Goal: Use online tool/utility: Utilize a website feature to perform a specific function

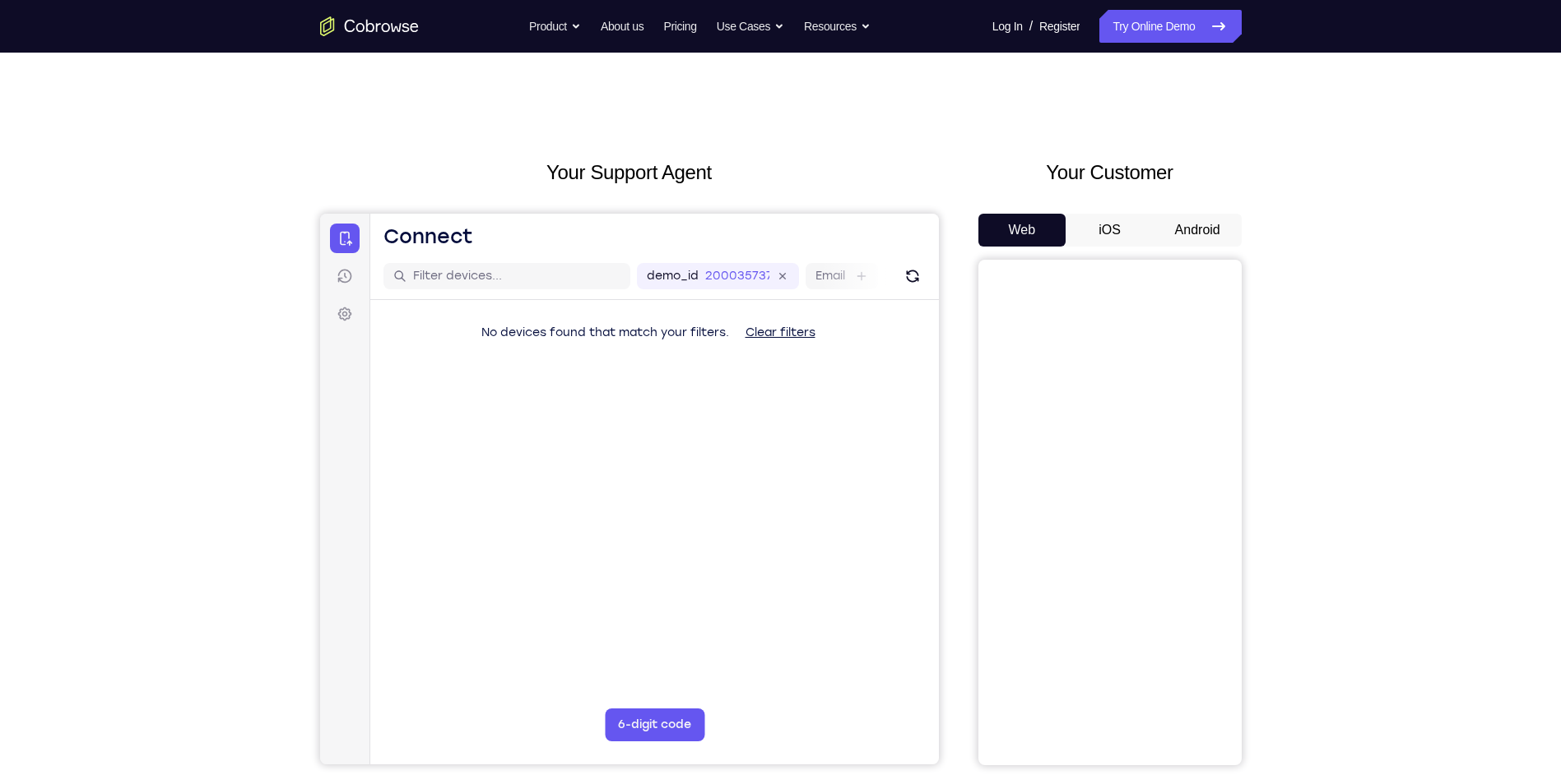
click at [1203, 244] on button "Android" at bounding box center [1197, 230] width 88 height 33
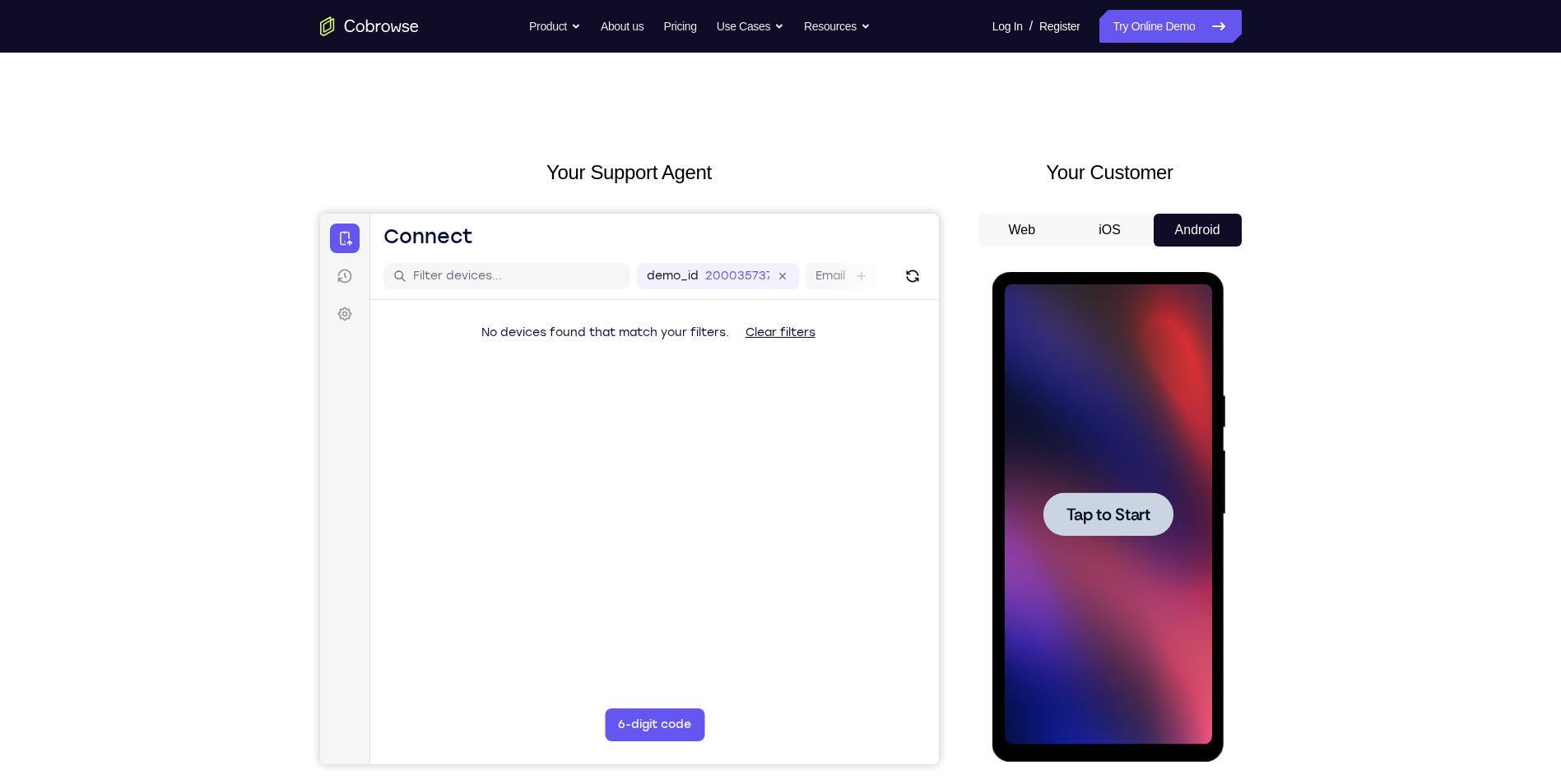
click at [1108, 514] on span "Tap to Start" at bounding box center [1108, 514] width 84 height 16
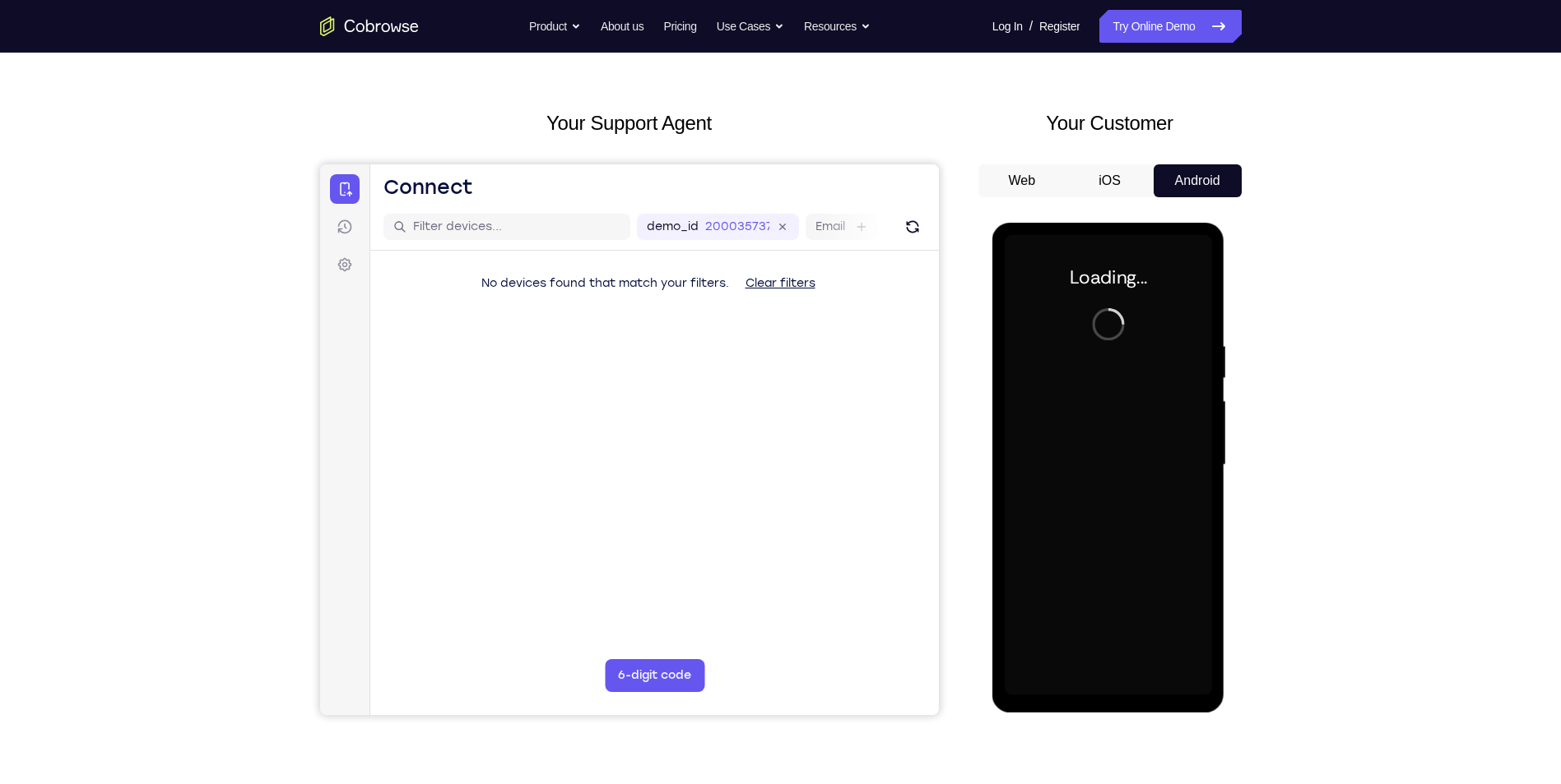
scroll to position [165, 0]
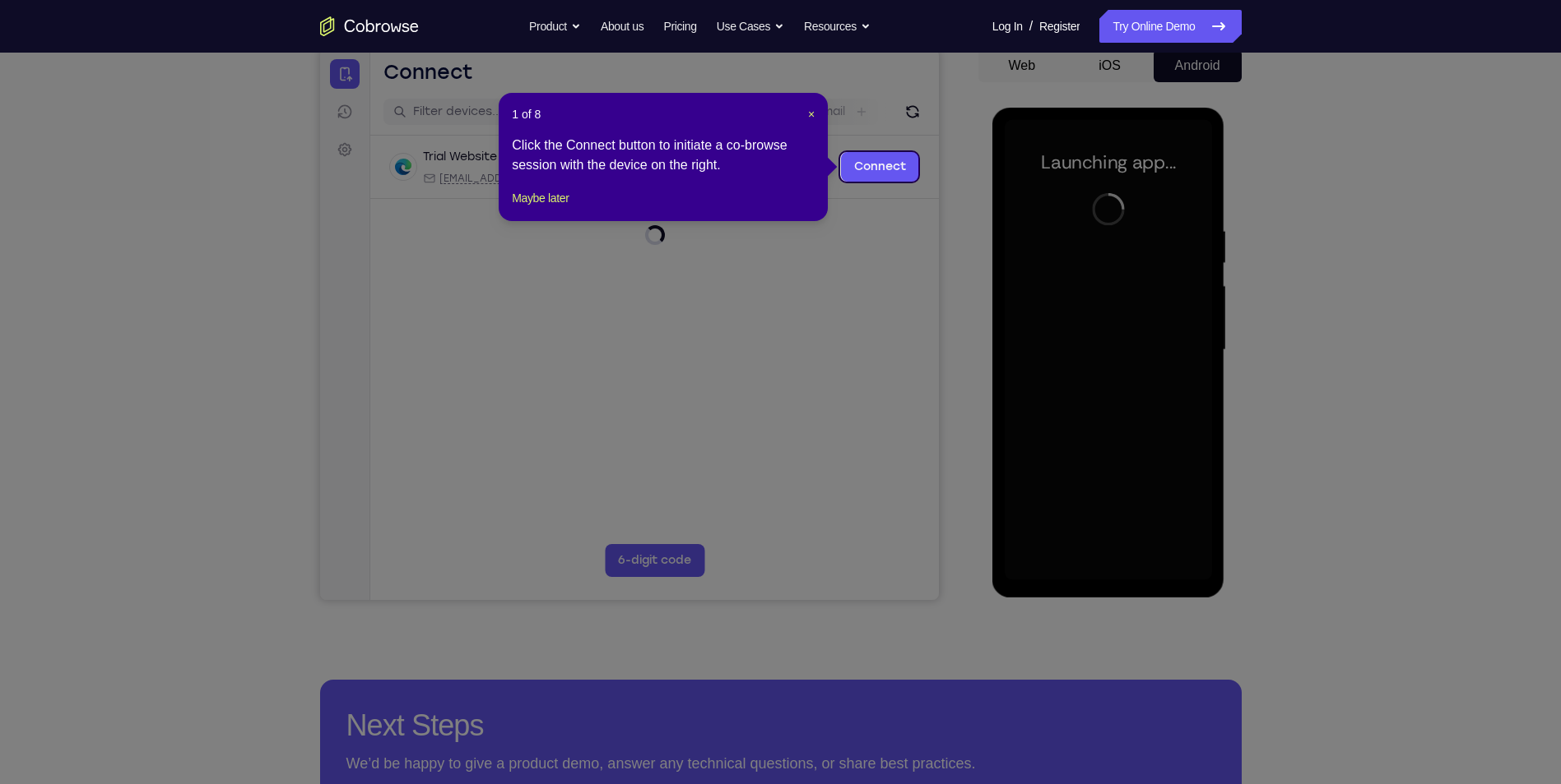
click at [816, 113] on div "1 of 8 × Click the Connect button to initiate a co-browse session with the devi…" at bounding box center [663, 157] width 329 height 128
click at [812, 113] on span "×" at bounding box center [810, 114] width 7 height 13
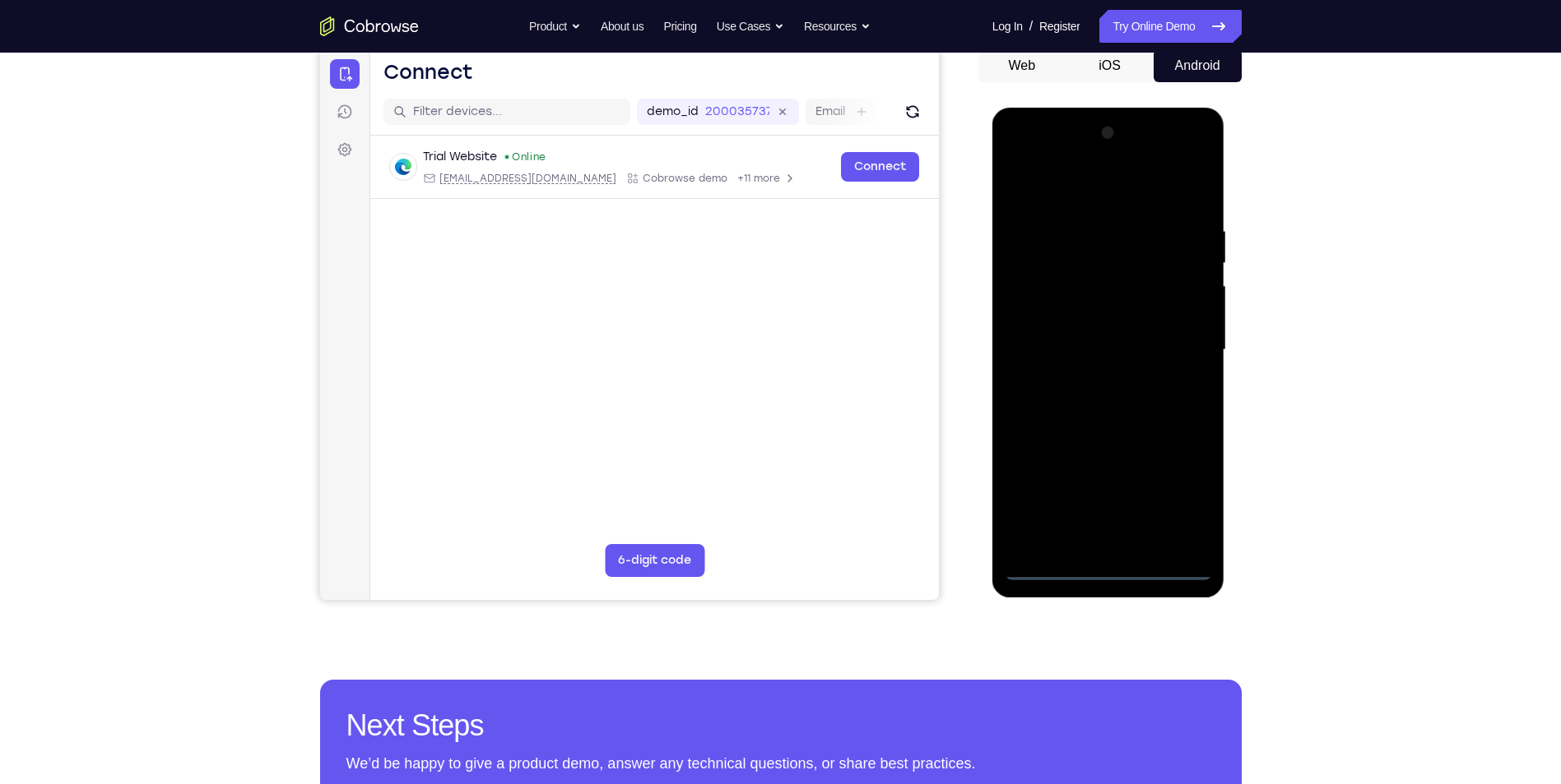
click at [1110, 567] on div at bounding box center [1107, 350] width 207 height 460
click at [1176, 497] on div at bounding box center [1107, 350] width 207 height 460
click at [1071, 203] on div at bounding box center [1107, 350] width 207 height 460
click at [1178, 350] on div at bounding box center [1107, 350] width 207 height 460
click at [1091, 380] on div at bounding box center [1107, 350] width 207 height 460
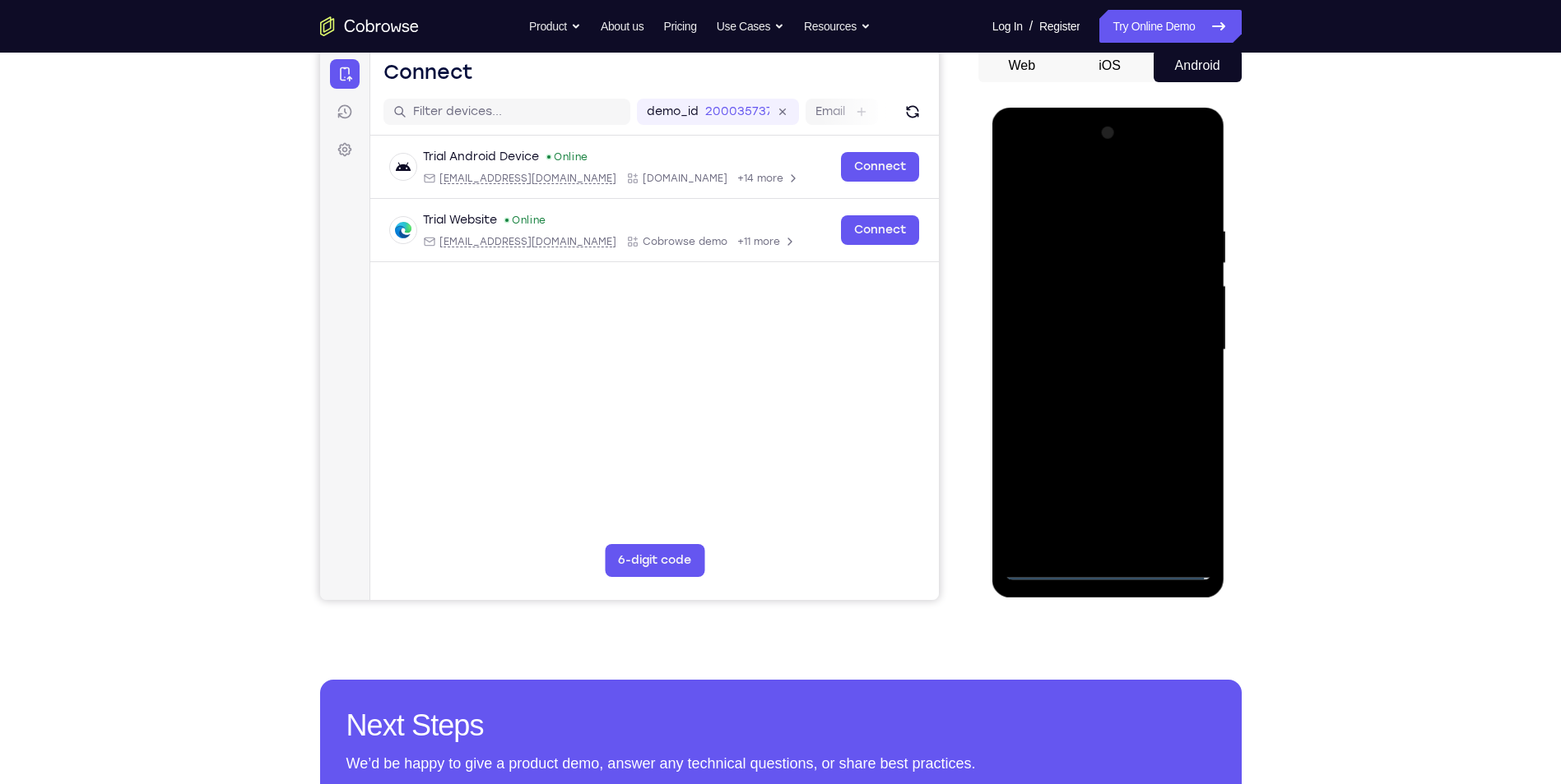
click at [1106, 338] on div at bounding box center [1107, 350] width 207 height 460
click at [1114, 356] on div at bounding box center [1107, 350] width 207 height 460
click at [1125, 425] on div at bounding box center [1107, 350] width 207 height 460
click at [1185, 181] on div at bounding box center [1107, 350] width 207 height 460
click at [1198, 179] on div at bounding box center [1107, 350] width 207 height 460
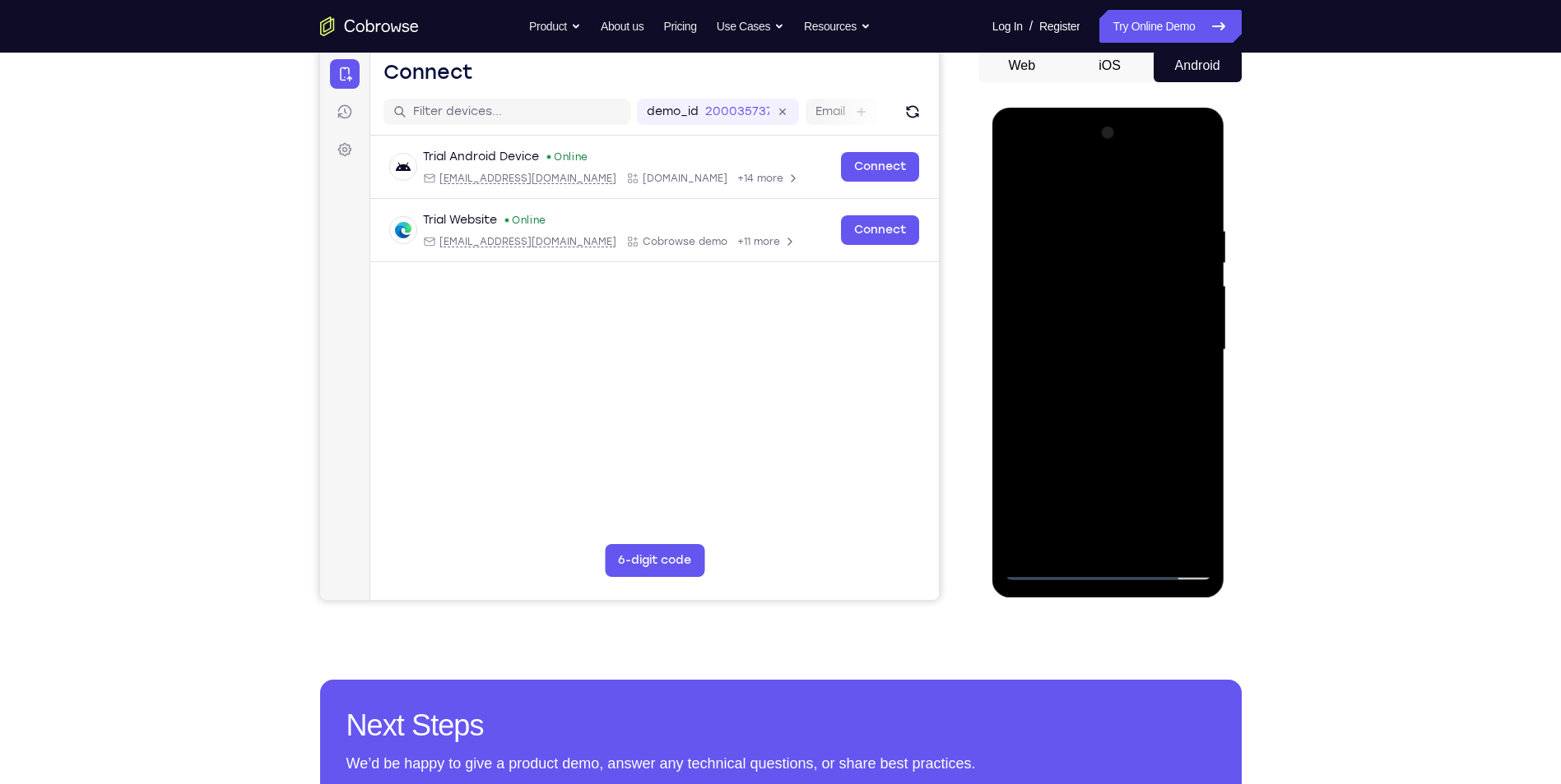
click at [1026, 276] on div at bounding box center [1107, 350] width 207 height 460
click at [1077, 279] on div at bounding box center [1107, 350] width 207 height 460
click at [1017, 184] on div at bounding box center [1107, 350] width 207 height 460
click at [1099, 244] on div at bounding box center [1107, 350] width 207 height 460
click at [1023, 183] on div at bounding box center [1107, 350] width 207 height 460
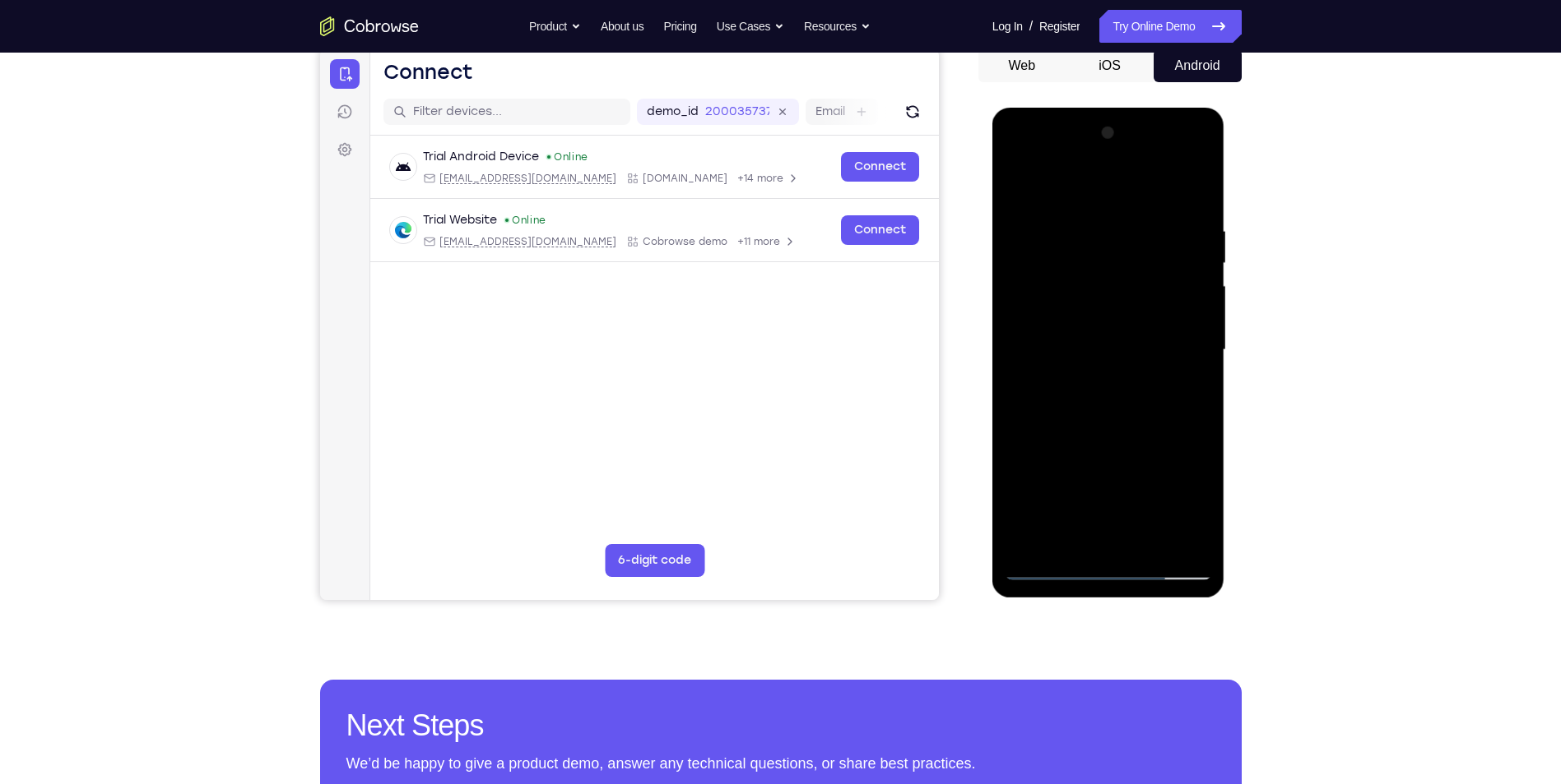
click at [1108, 228] on div at bounding box center [1107, 350] width 207 height 460
click at [1138, 269] on div at bounding box center [1107, 350] width 207 height 460
click at [1148, 546] on div at bounding box center [1107, 350] width 207 height 460
click at [1125, 439] on div at bounding box center [1107, 350] width 207 height 460
click at [1094, 341] on div at bounding box center [1107, 350] width 207 height 460
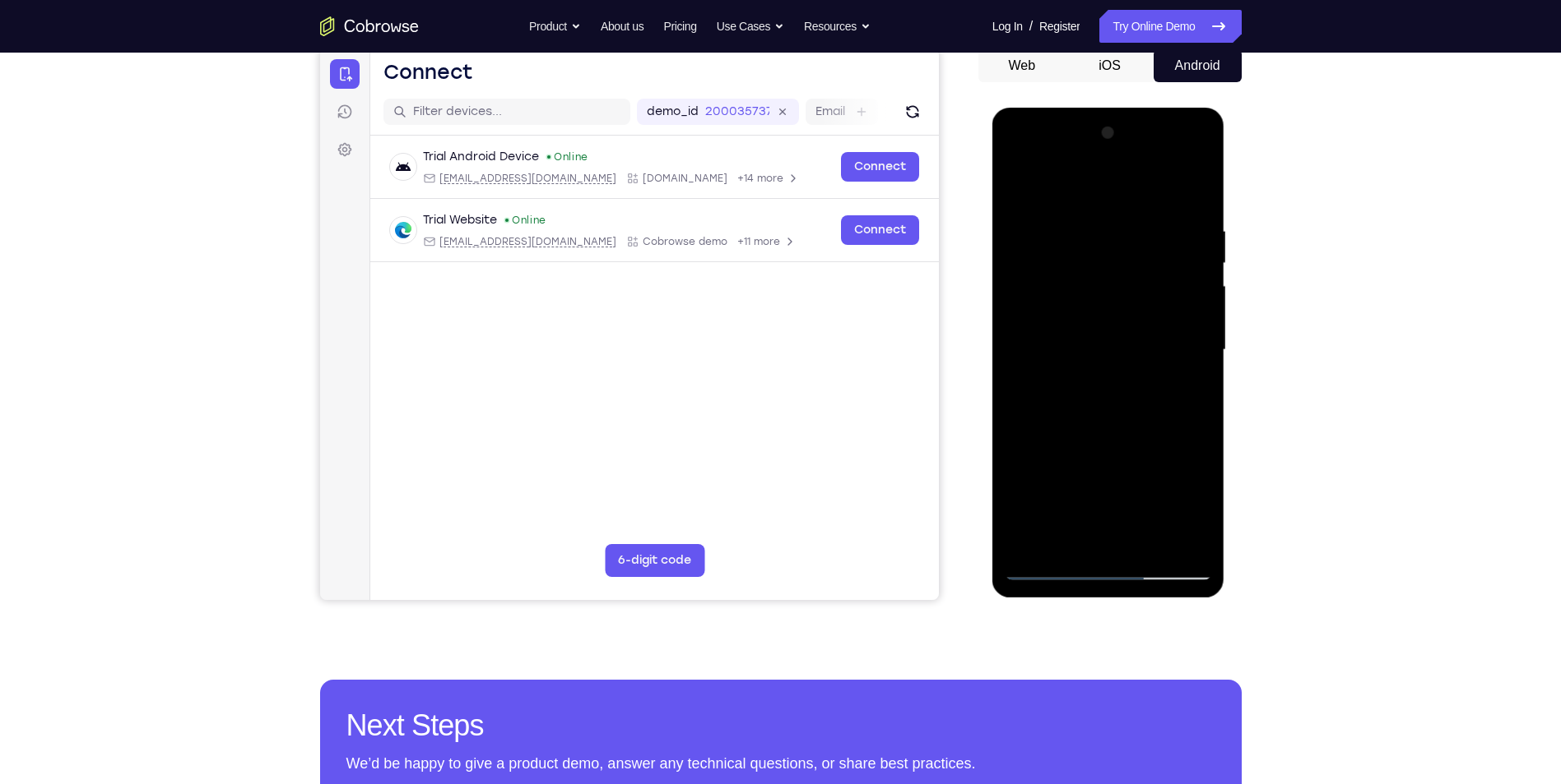
click at [1189, 392] on div at bounding box center [1107, 350] width 207 height 460
click at [1188, 393] on div at bounding box center [1107, 350] width 207 height 460
click at [1019, 193] on div at bounding box center [1107, 350] width 207 height 460
click at [1124, 380] on div at bounding box center [1107, 350] width 207 height 460
click at [1055, 509] on div at bounding box center [1107, 350] width 207 height 460
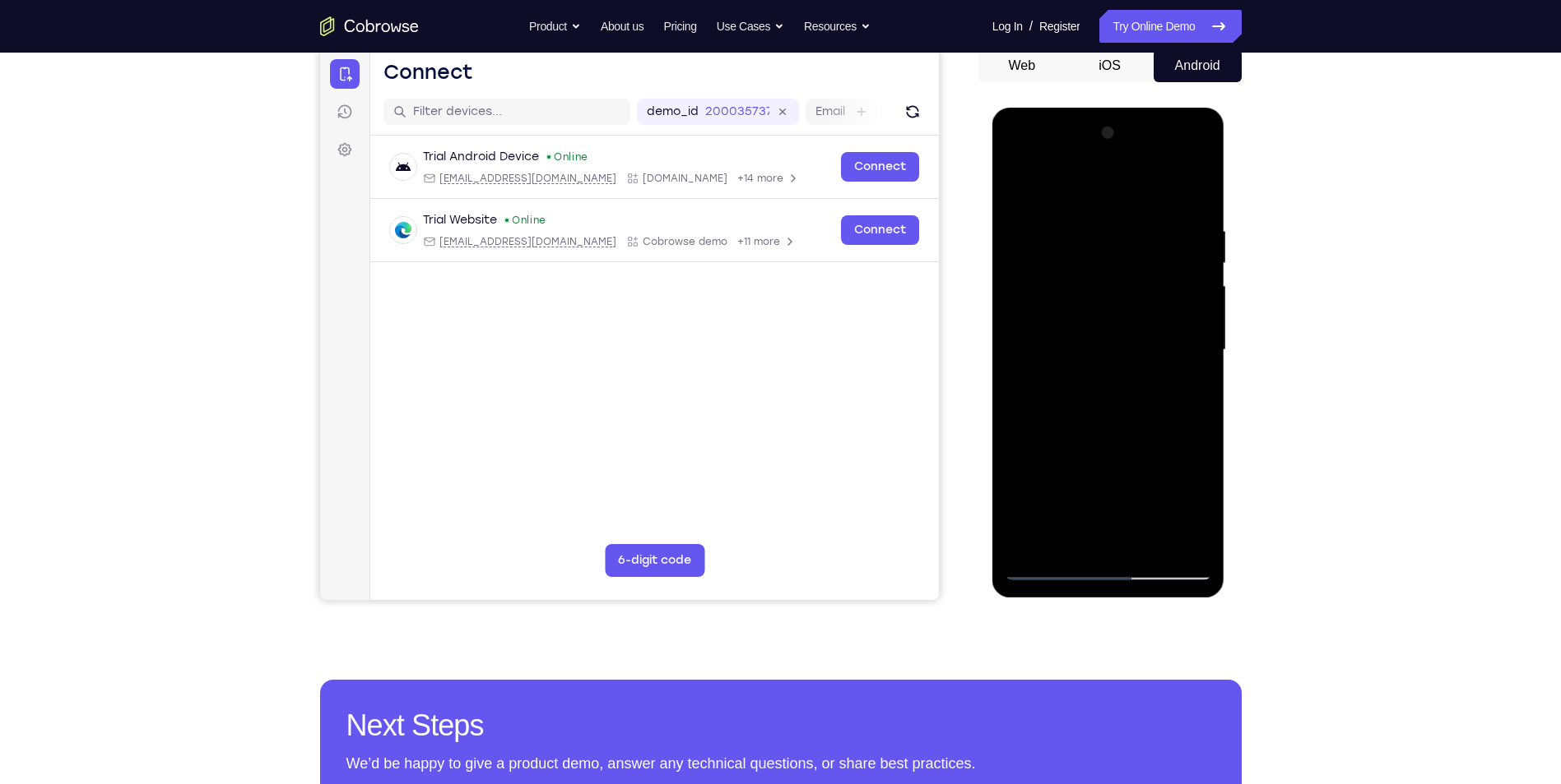
click at [1055, 509] on div at bounding box center [1107, 350] width 207 height 460
click at [1189, 535] on div at bounding box center [1107, 350] width 207 height 460
click at [1017, 189] on div at bounding box center [1107, 350] width 207 height 460
click at [1107, 415] on div at bounding box center [1107, 350] width 207 height 460
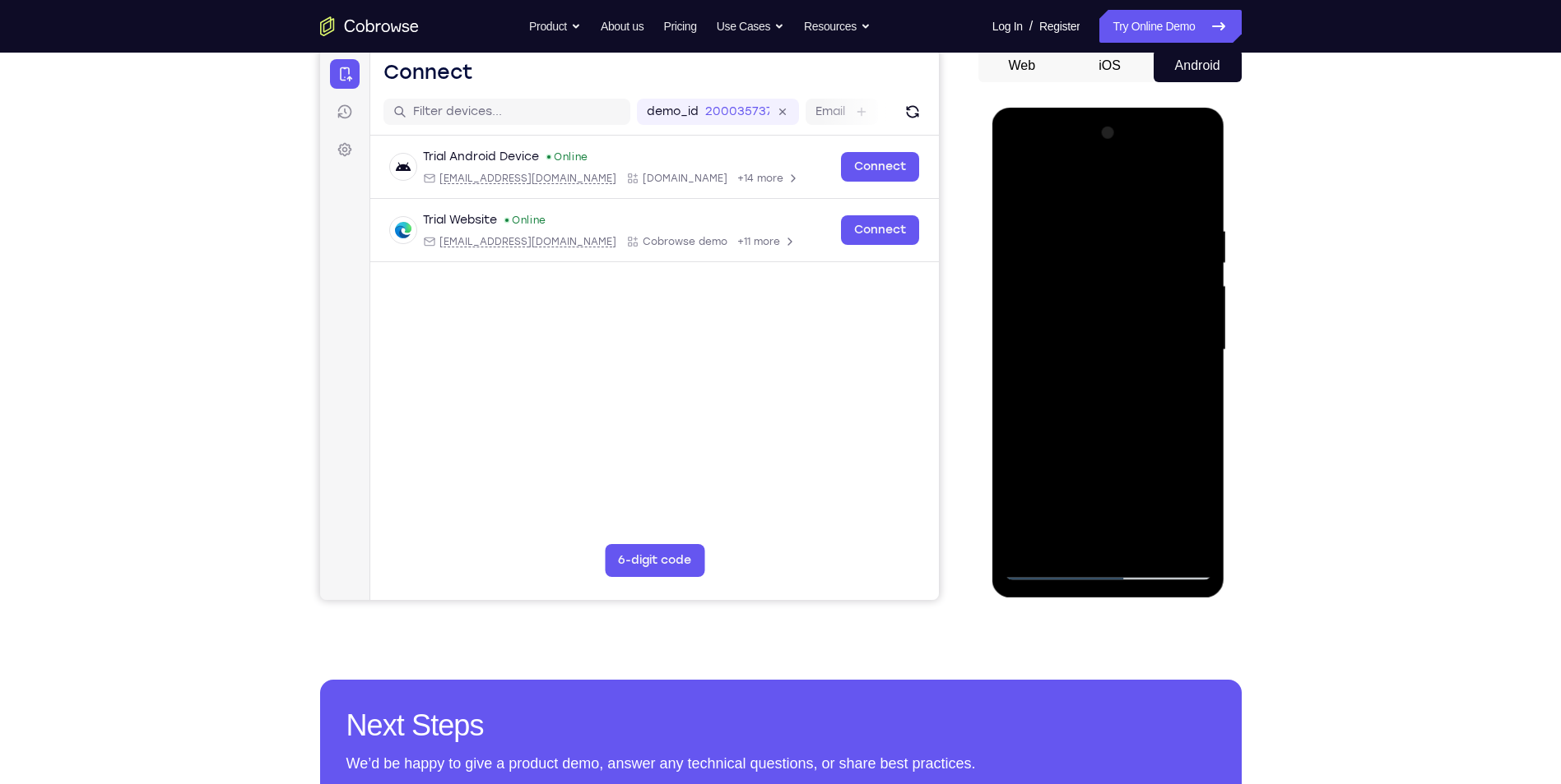
click at [1172, 393] on div at bounding box center [1107, 350] width 207 height 460
click at [1180, 389] on div at bounding box center [1107, 350] width 207 height 460
click at [1011, 191] on div at bounding box center [1107, 350] width 207 height 460
click at [1132, 480] on div at bounding box center [1107, 350] width 207 height 460
click at [1024, 186] on div at bounding box center [1107, 350] width 207 height 460
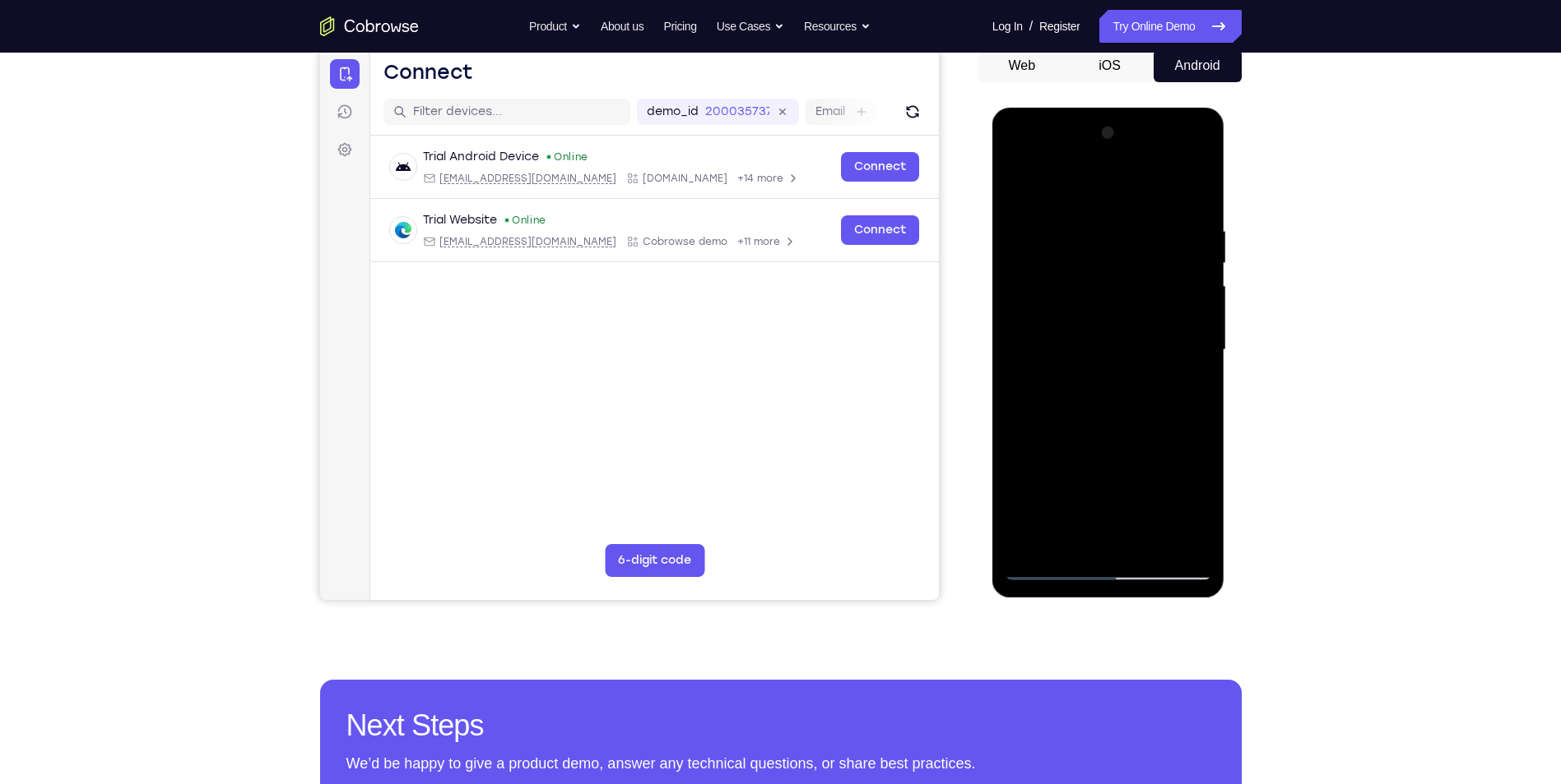
drag, startPoint x: 1106, startPoint y: 506, endPoint x: 1128, endPoint y: 396, distance: 112.2
click at [1128, 396] on div at bounding box center [1107, 350] width 207 height 460
click at [1089, 551] on div at bounding box center [1107, 350] width 207 height 460
click at [1039, 189] on div at bounding box center [1107, 350] width 207 height 460
click at [1037, 547] on div at bounding box center [1107, 350] width 207 height 460
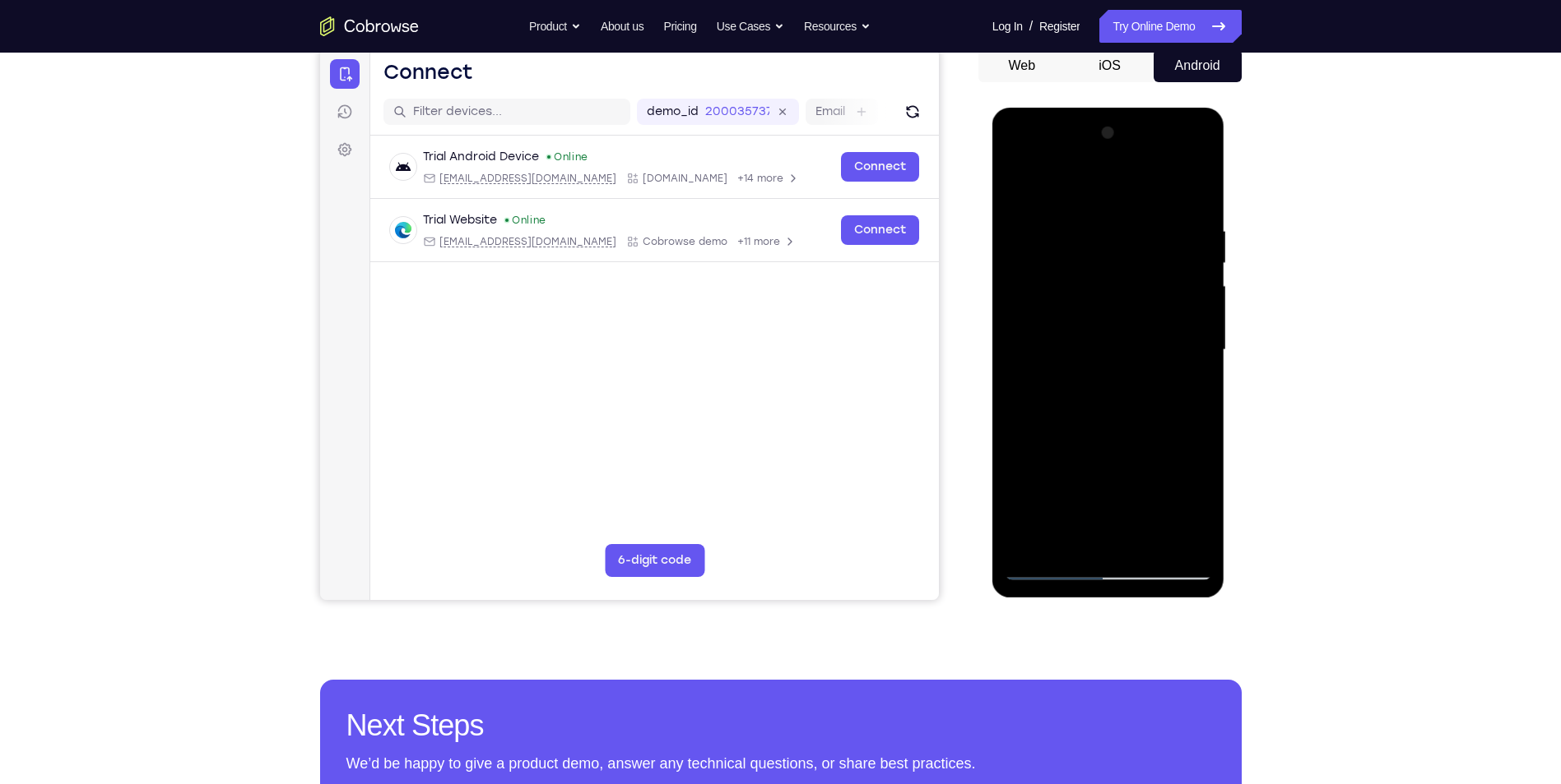
click at [1115, 215] on div at bounding box center [1107, 350] width 207 height 460
click at [1188, 331] on div at bounding box center [1107, 350] width 207 height 460
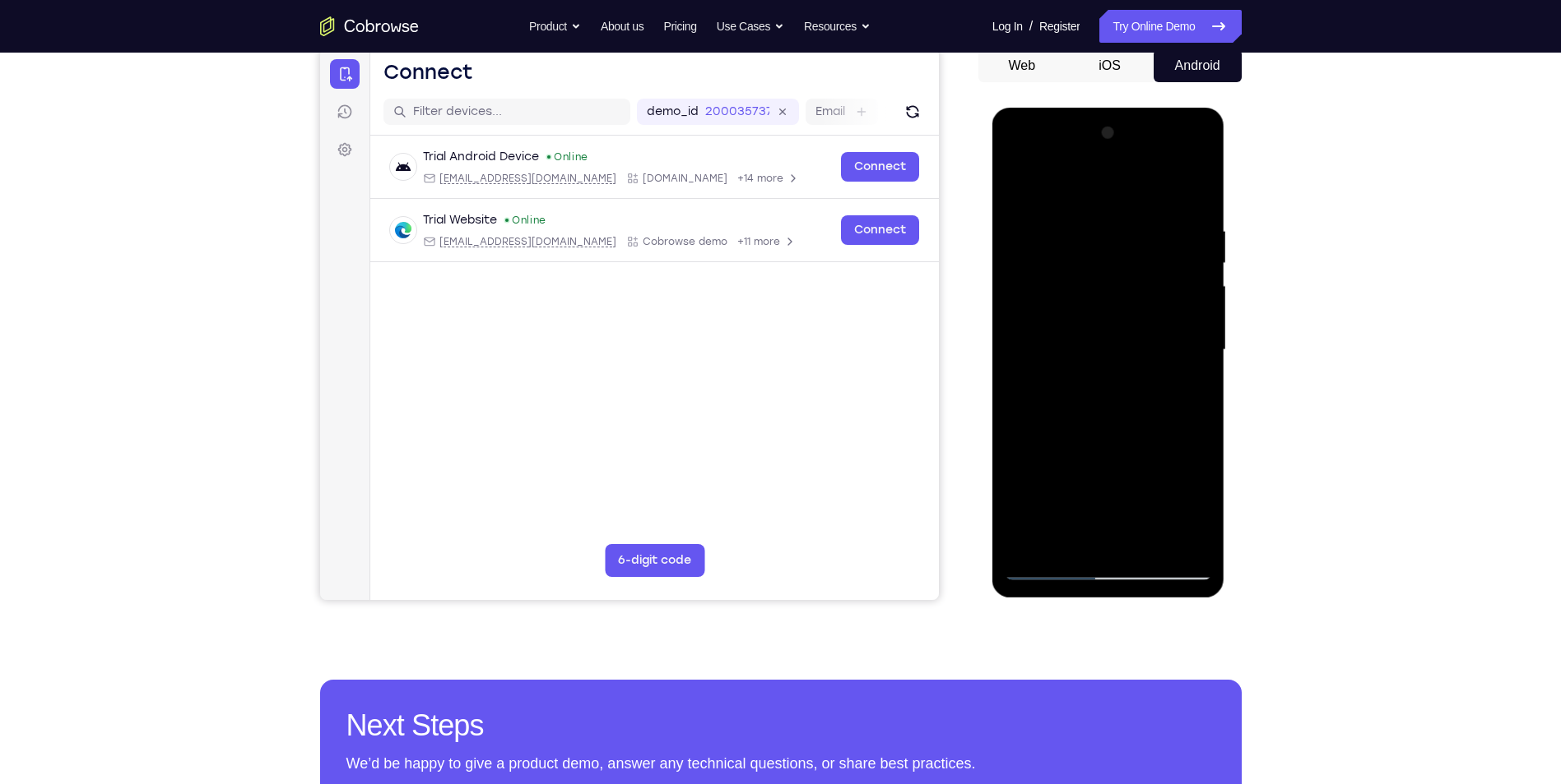
click at [1188, 331] on div at bounding box center [1107, 350] width 207 height 460
click at [1184, 348] on div at bounding box center [1107, 350] width 207 height 460
click at [1021, 359] on div at bounding box center [1107, 350] width 207 height 460
click at [1090, 529] on div at bounding box center [1107, 350] width 207 height 460
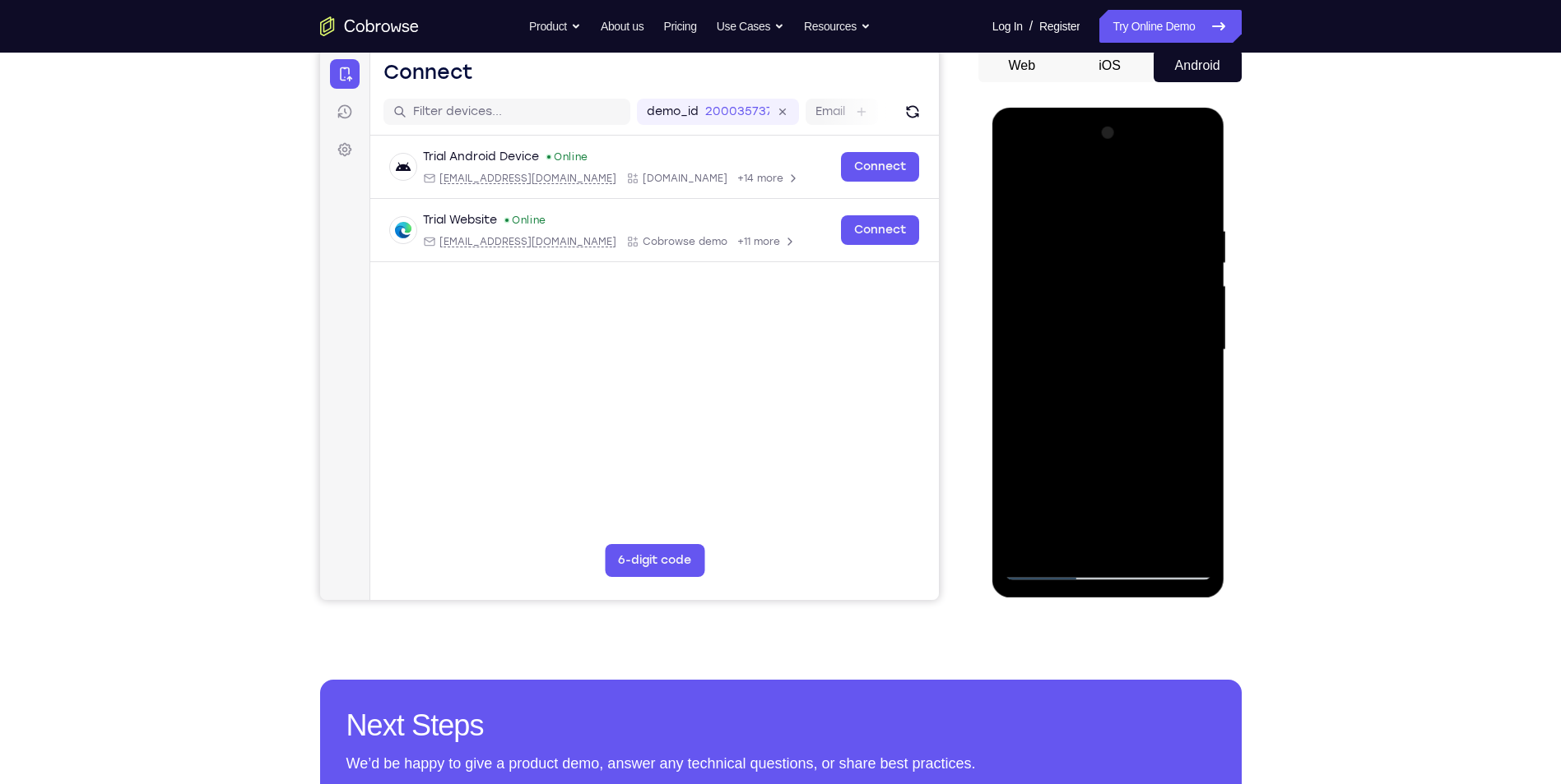
click at [1170, 373] on div at bounding box center [1107, 350] width 207 height 460
click at [1145, 536] on div at bounding box center [1107, 350] width 207 height 460
click at [1052, 369] on div at bounding box center [1107, 350] width 207 height 460
click at [1015, 370] on div at bounding box center [1107, 350] width 207 height 460
click at [1065, 536] on div at bounding box center [1107, 350] width 207 height 460
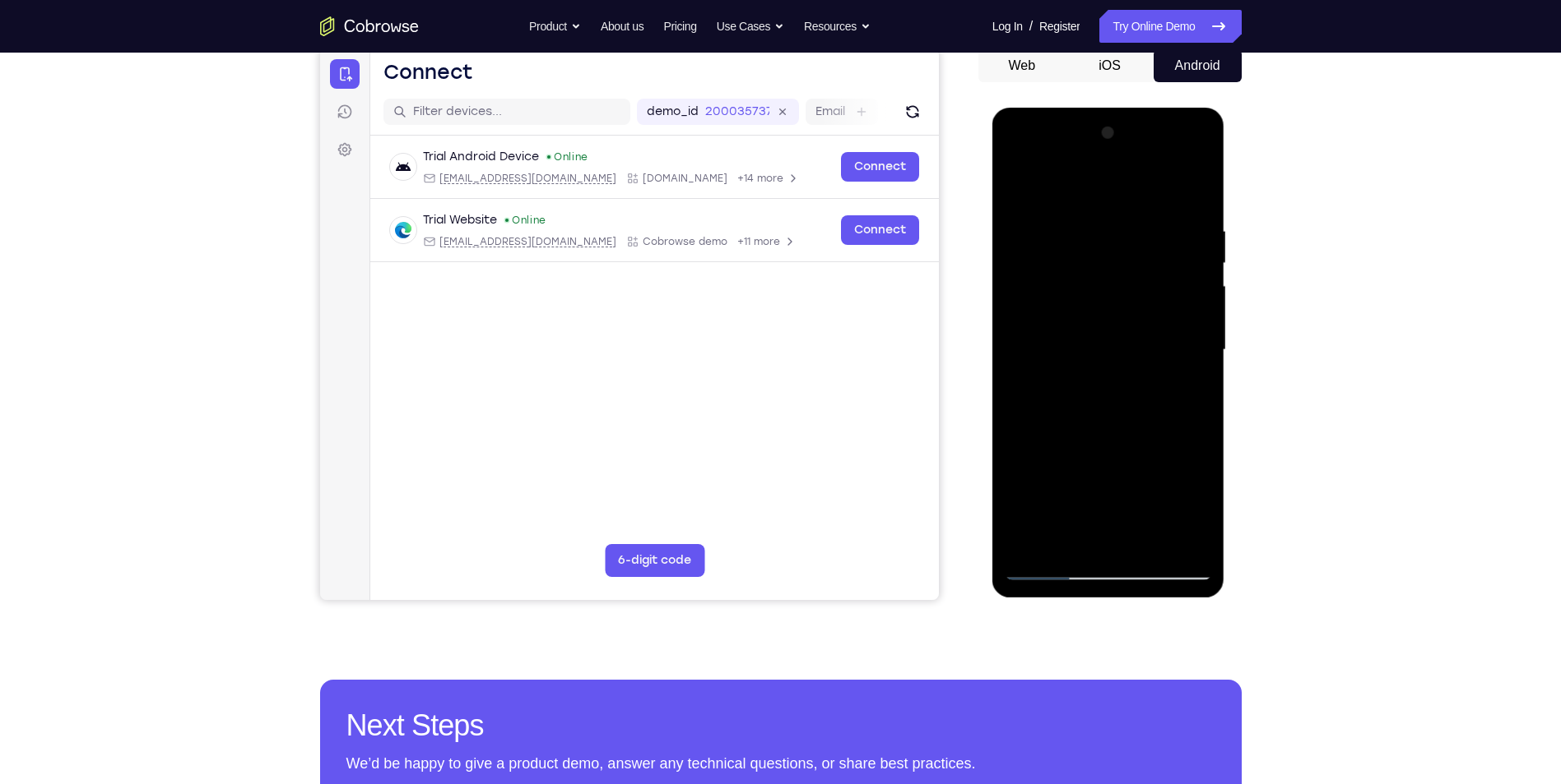
click at [1179, 352] on div at bounding box center [1107, 350] width 207 height 460
click at [1136, 538] on div at bounding box center [1107, 350] width 207 height 460
click at [1185, 542] on div at bounding box center [1107, 350] width 207 height 460
click at [1191, 194] on div at bounding box center [1107, 350] width 207 height 460
click at [1149, 546] on div at bounding box center [1107, 350] width 207 height 460
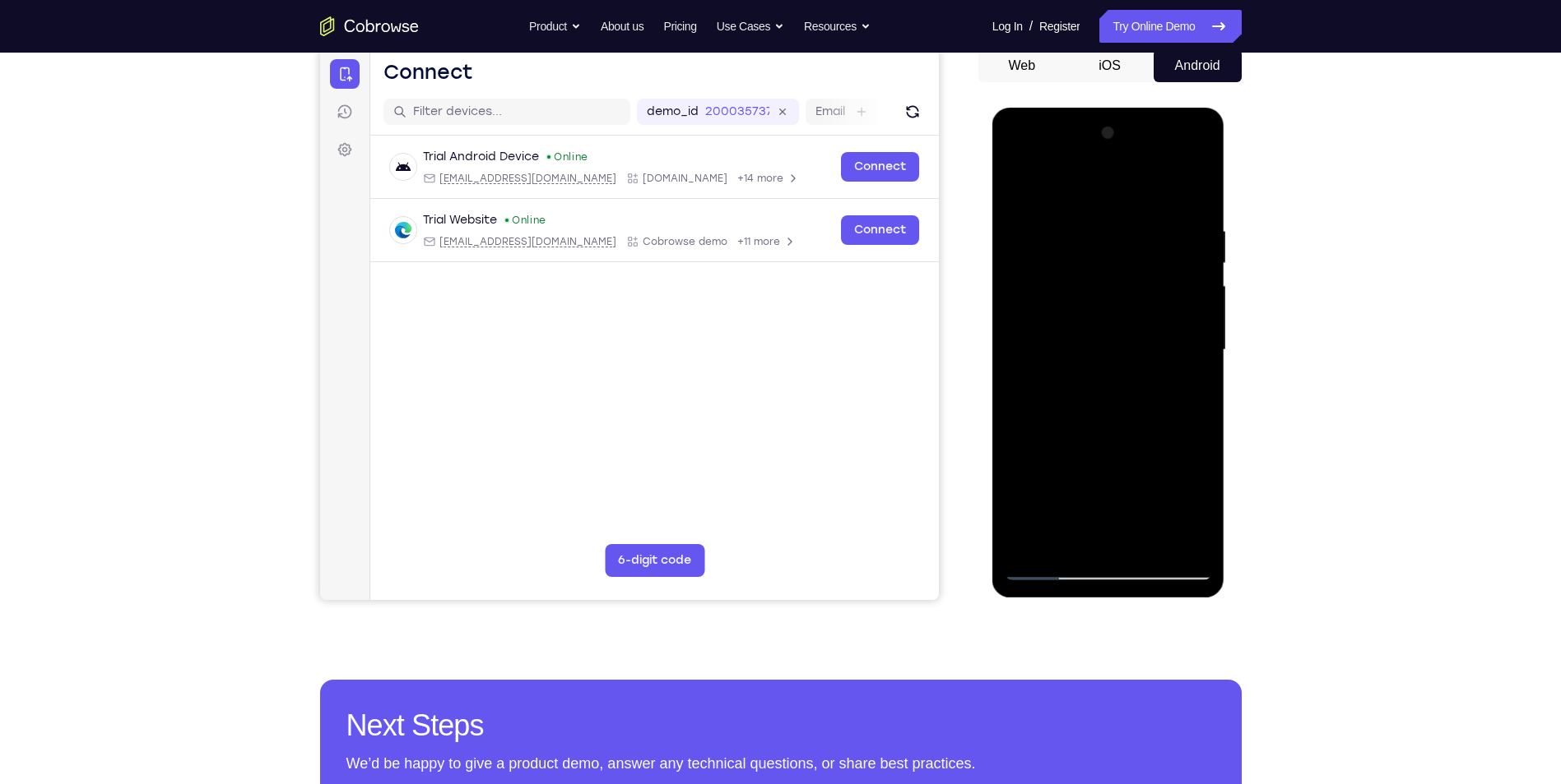
click at [1142, 384] on div at bounding box center [1107, 350] width 207 height 460
click at [1190, 510] on div at bounding box center [1107, 350] width 207 height 460
click at [1068, 389] on div at bounding box center [1107, 350] width 207 height 460
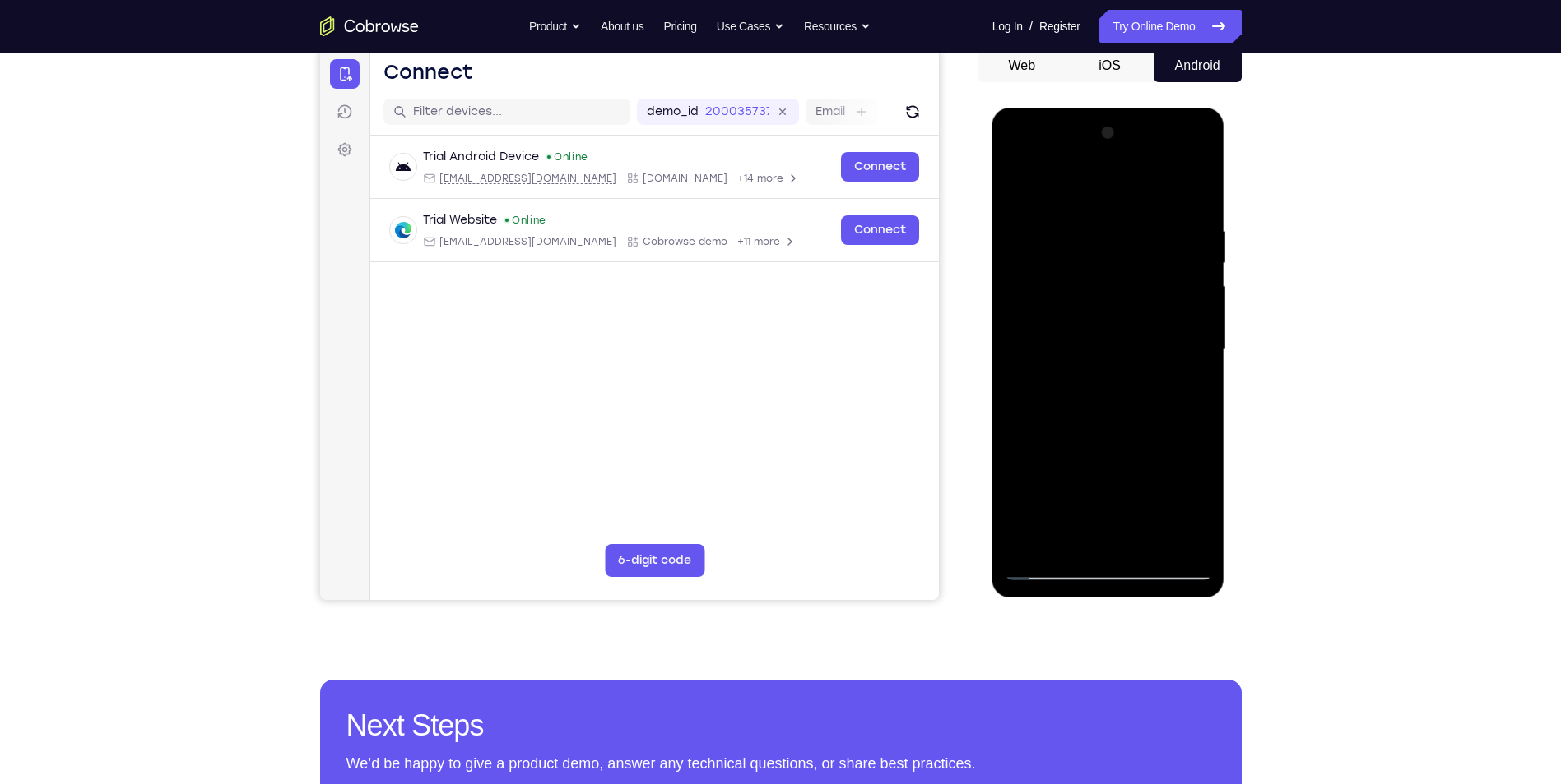
click at [1184, 389] on div at bounding box center [1107, 350] width 207 height 460
click at [1013, 187] on div at bounding box center [1107, 350] width 207 height 460
drag, startPoint x: 1084, startPoint y: 469, endPoint x: 1089, endPoint y: 312, distance: 157.1
click at [1089, 312] on div at bounding box center [1107, 350] width 207 height 460
click at [1047, 568] on div at bounding box center [1107, 350] width 207 height 460
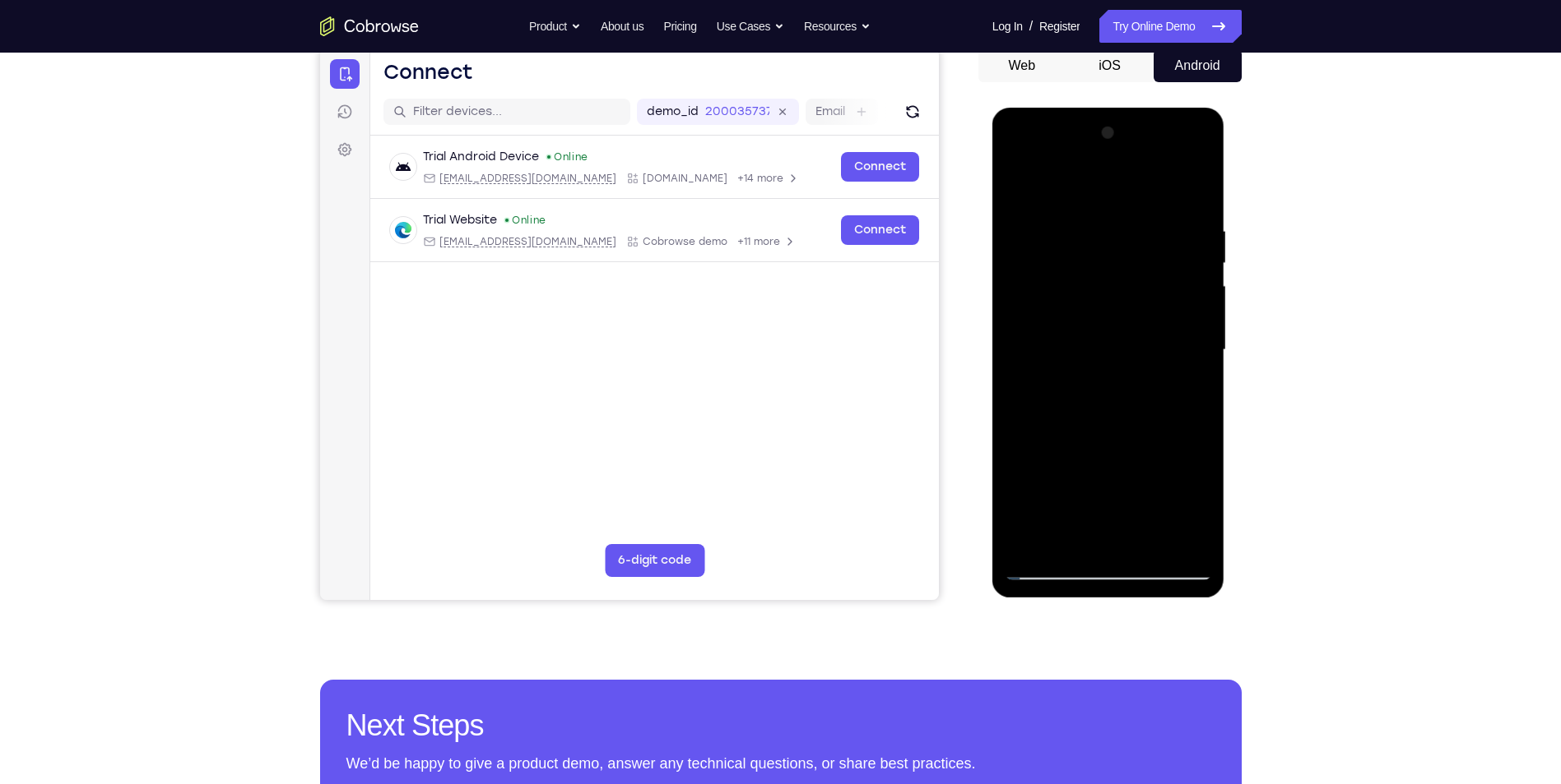
click at [1018, 180] on div at bounding box center [1107, 350] width 207 height 460
drag, startPoint x: 1065, startPoint y: 356, endPoint x: 1083, endPoint y: 563, distance: 207.8
click at [1083, 561] on div at bounding box center [1107, 350] width 207 height 460
click at [1023, 183] on div at bounding box center [1107, 350] width 207 height 460
drag, startPoint x: 1080, startPoint y: 218, endPoint x: 1012, endPoint y: 229, distance: 68.9
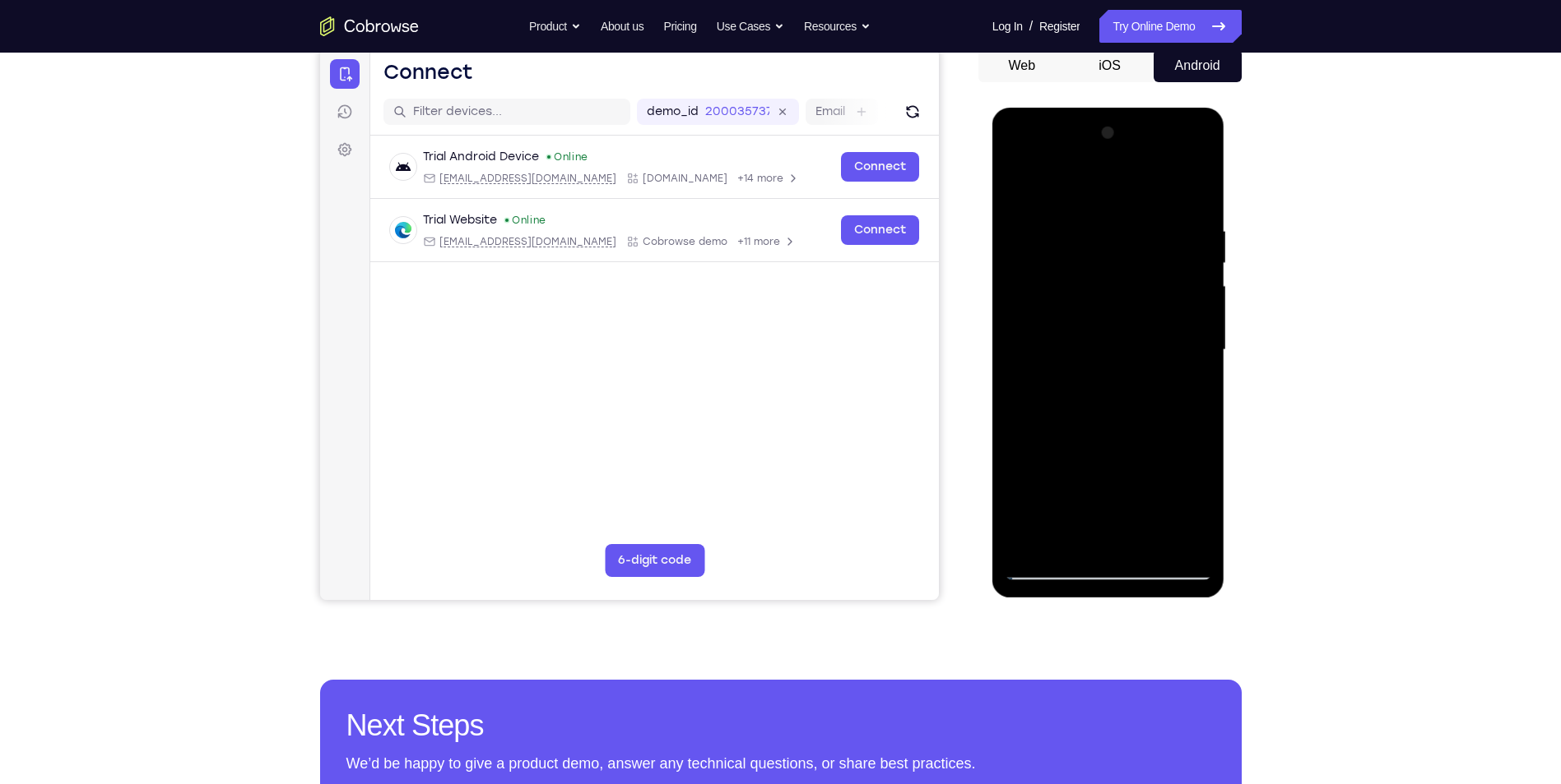
click at [1012, 229] on div at bounding box center [1107, 350] width 207 height 460
drag, startPoint x: 1170, startPoint y: 230, endPoint x: 993, endPoint y: 232, distance: 177.0
click at [993, 232] on div at bounding box center [1108, 353] width 233 height 490
drag, startPoint x: 1151, startPoint y: 219, endPoint x: 1087, endPoint y: 226, distance: 64.4
click at [1087, 226] on div at bounding box center [1107, 350] width 207 height 460
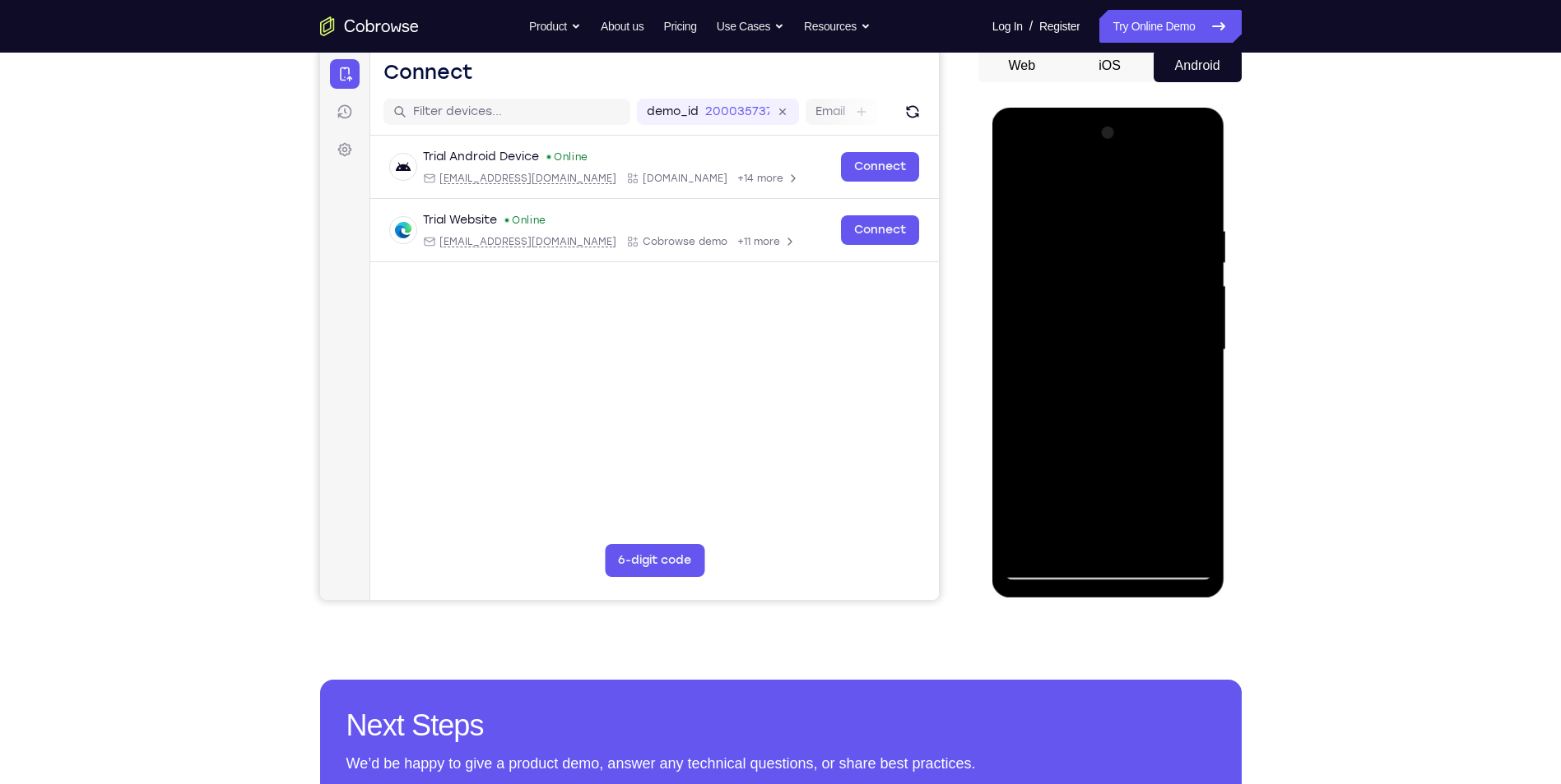
click at [1152, 545] on div at bounding box center [1107, 350] width 207 height 460
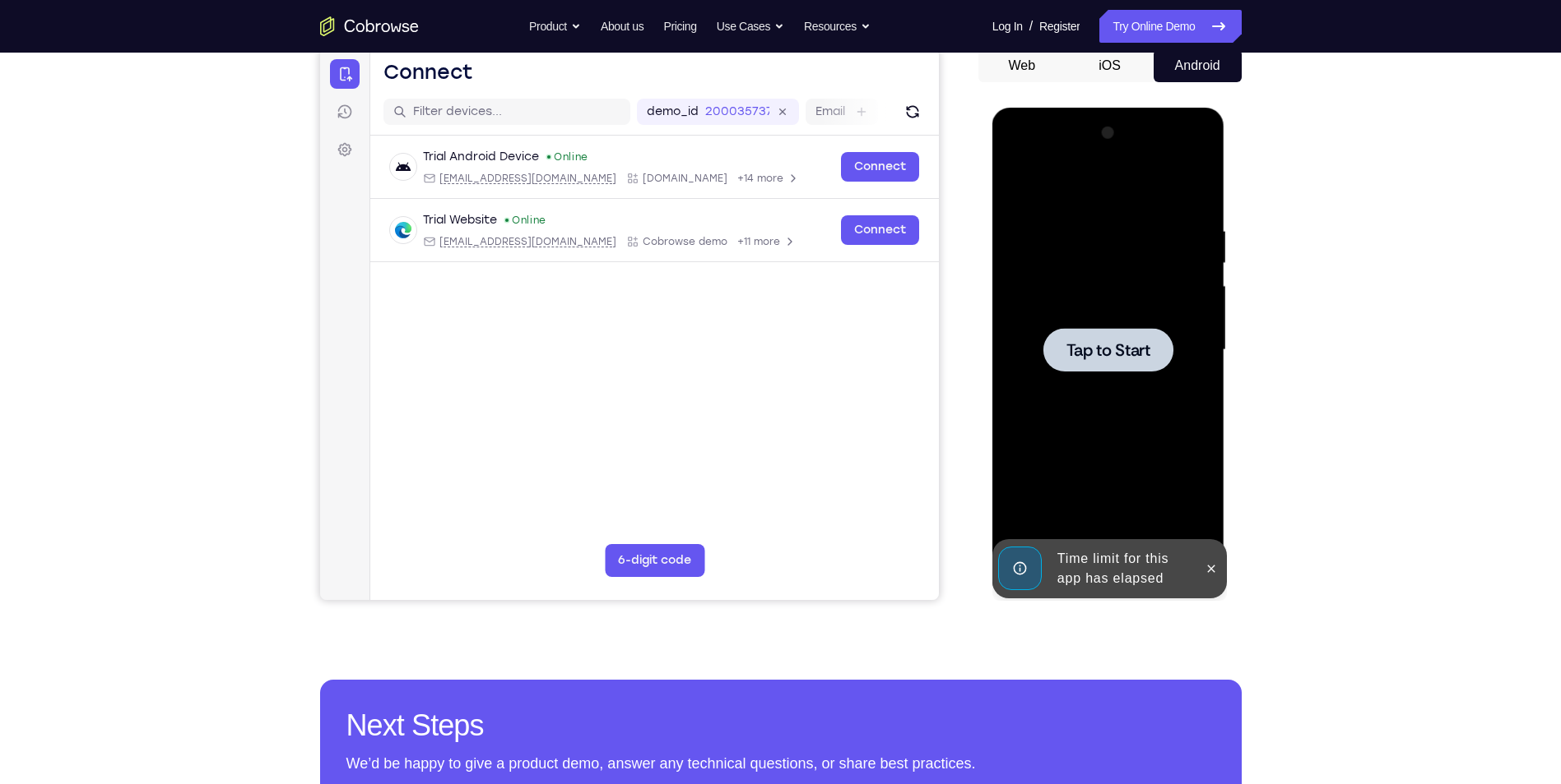
drag, startPoint x: 1119, startPoint y: 363, endPoint x: 1116, endPoint y: 523, distance: 160.0
click at [1116, 108] on div "Tap to Start" at bounding box center [1108, 108] width 233 height 0
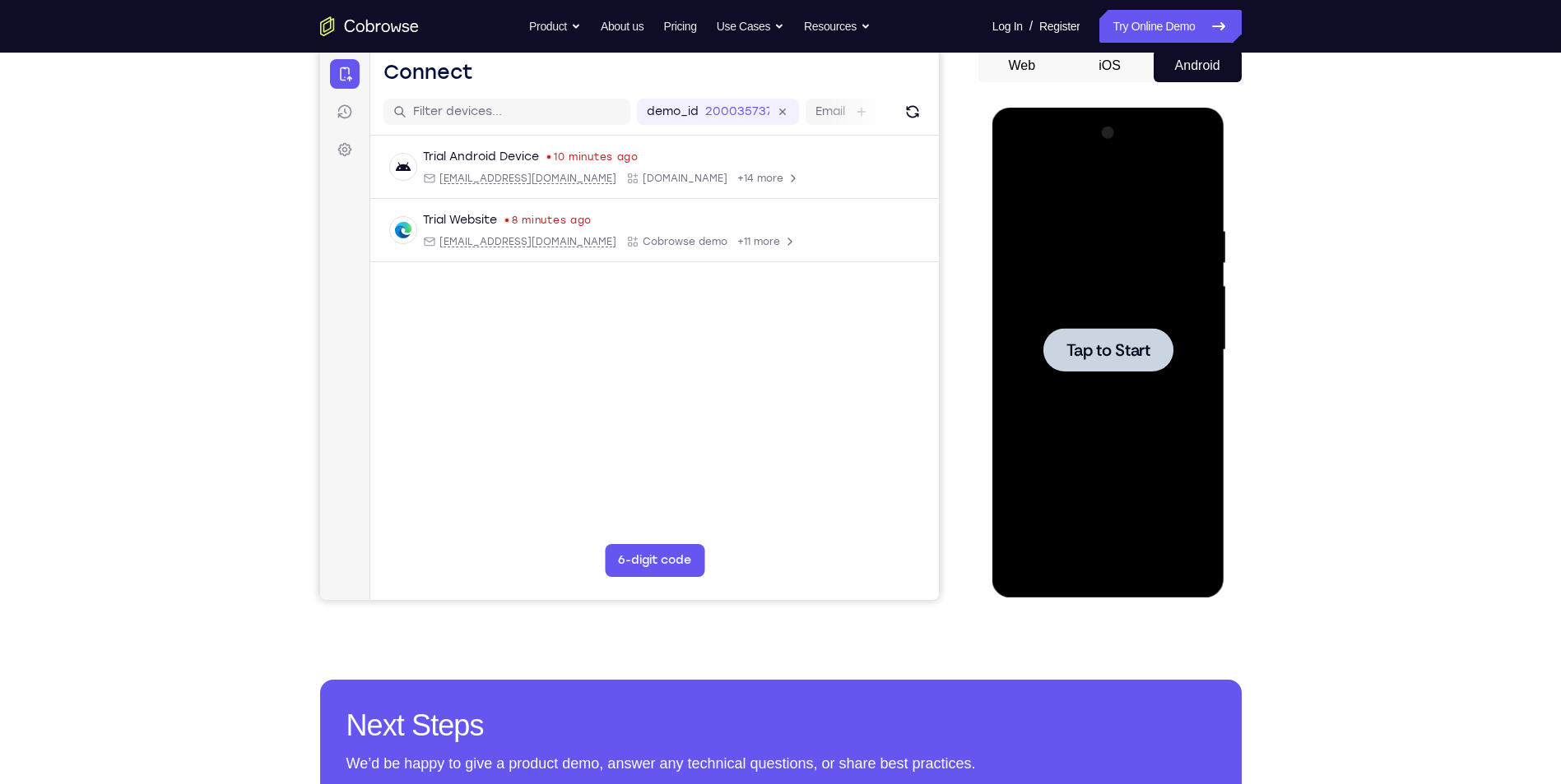
click at [1147, 284] on div at bounding box center [1107, 350] width 207 height 460
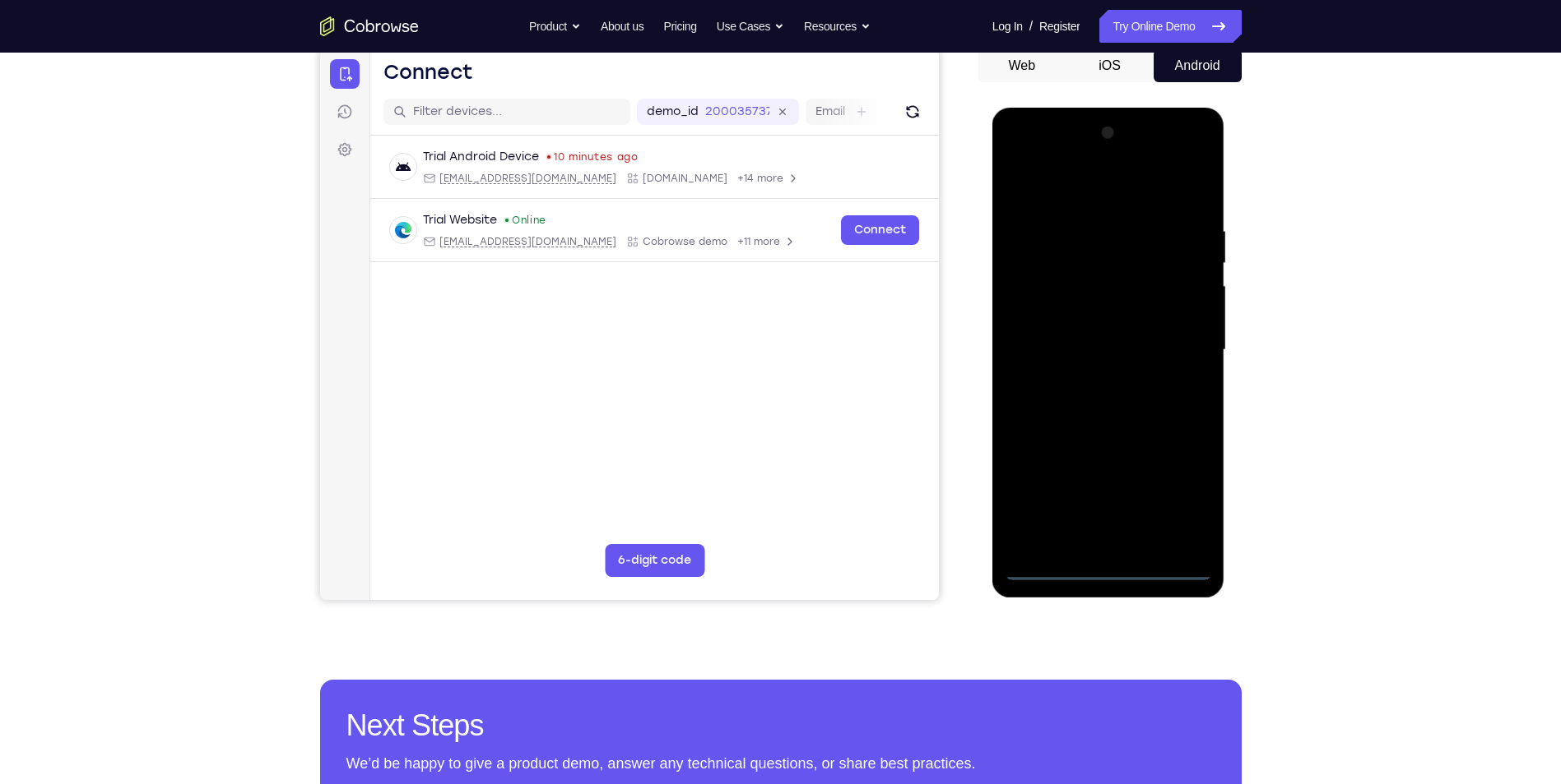
click at [1114, 560] on div at bounding box center [1107, 350] width 207 height 460
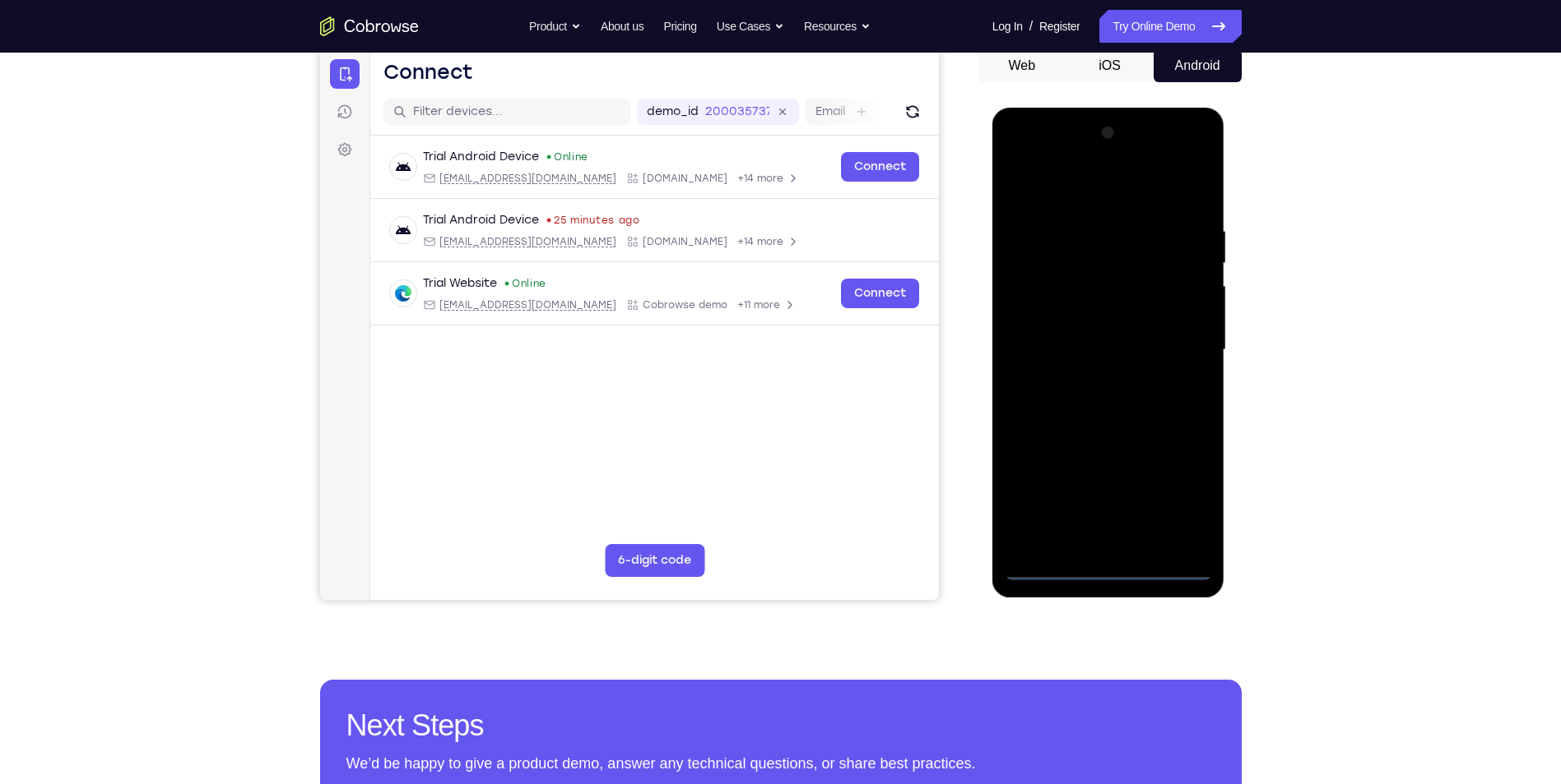
click at [1112, 561] on div at bounding box center [1107, 350] width 207 height 460
click at [1110, 573] on div at bounding box center [1107, 350] width 207 height 460
click at [1184, 490] on div at bounding box center [1107, 350] width 207 height 460
click at [1056, 183] on div at bounding box center [1107, 350] width 207 height 460
click at [1177, 352] on div at bounding box center [1107, 350] width 207 height 460
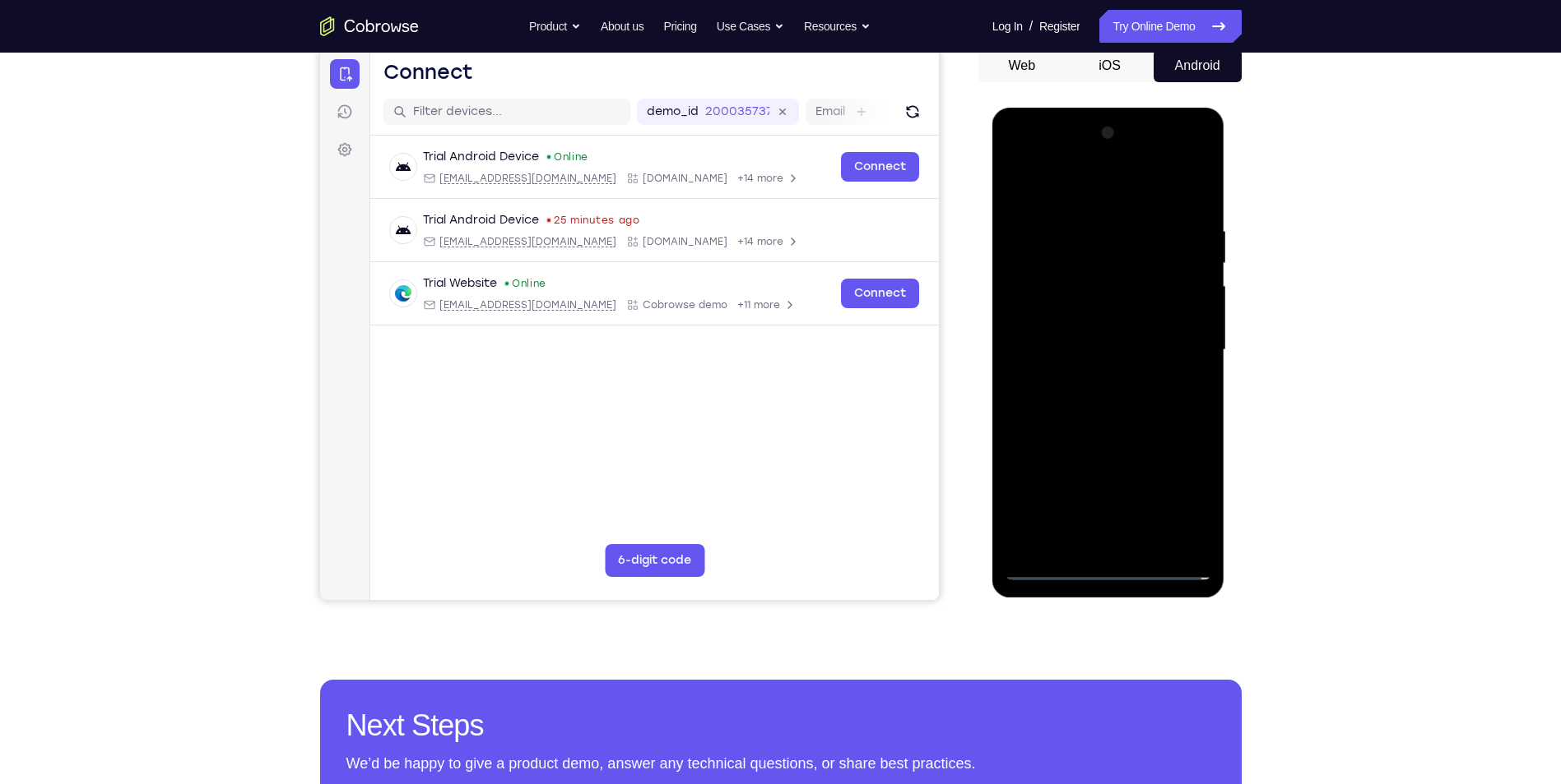
click at [1124, 541] on div at bounding box center [1107, 350] width 207 height 460
click at [1062, 329] on div at bounding box center [1107, 350] width 207 height 460
click at [1096, 380] on div at bounding box center [1107, 350] width 207 height 460
click at [1142, 352] on div at bounding box center [1107, 350] width 207 height 460
click at [1123, 430] on div at bounding box center [1107, 350] width 207 height 460
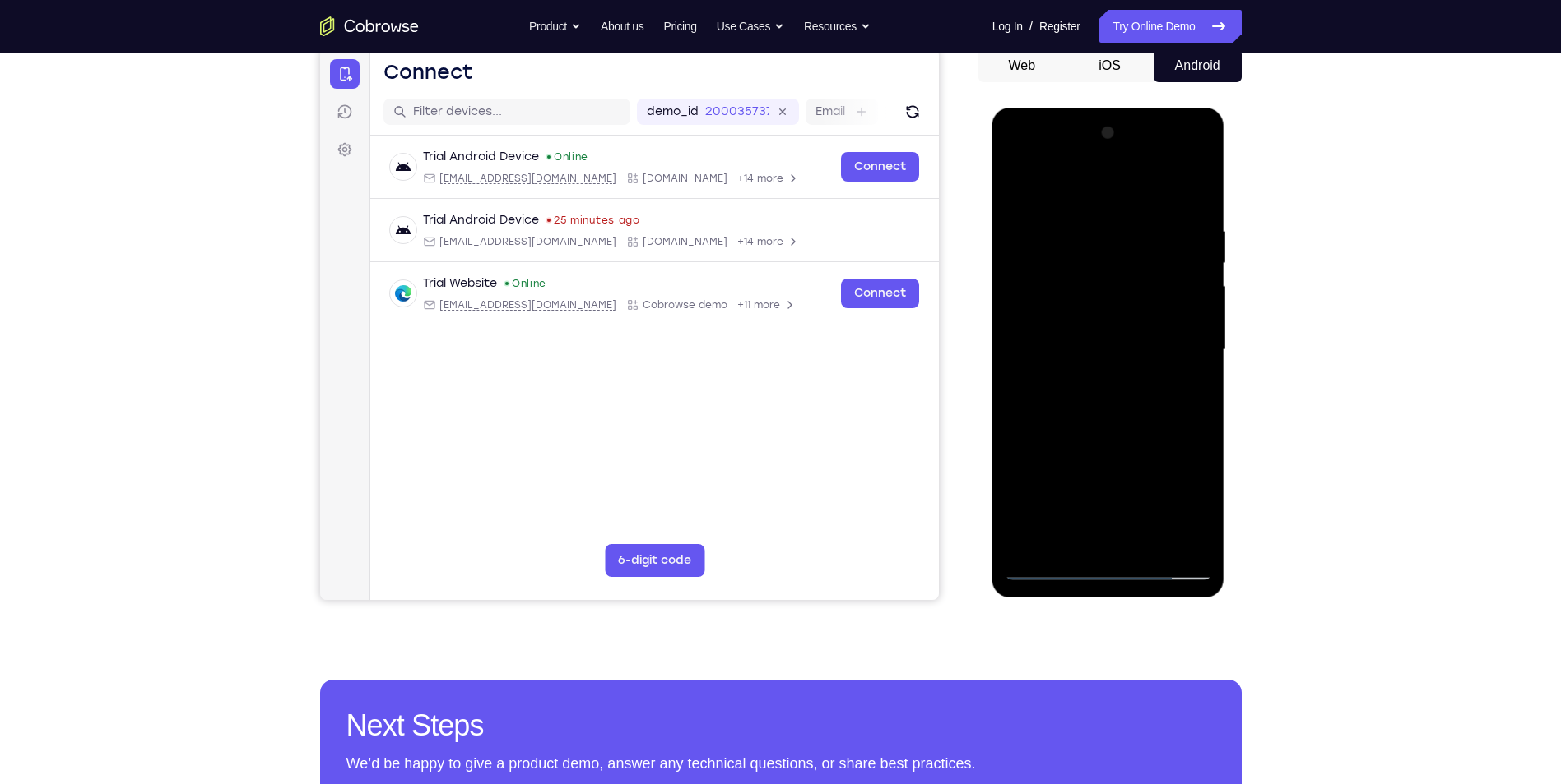
click at [1124, 447] on div at bounding box center [1107, 350] width 207 height 460
click at [1082, 219] on div at bounding box center [1107, 350] width 207 height 460
click at [1185, 185] on div at bounding box center [1107, 350] width 207 height 460
click at [1180, 314] on div at bounding box center [1107, 350] width 207 height 460
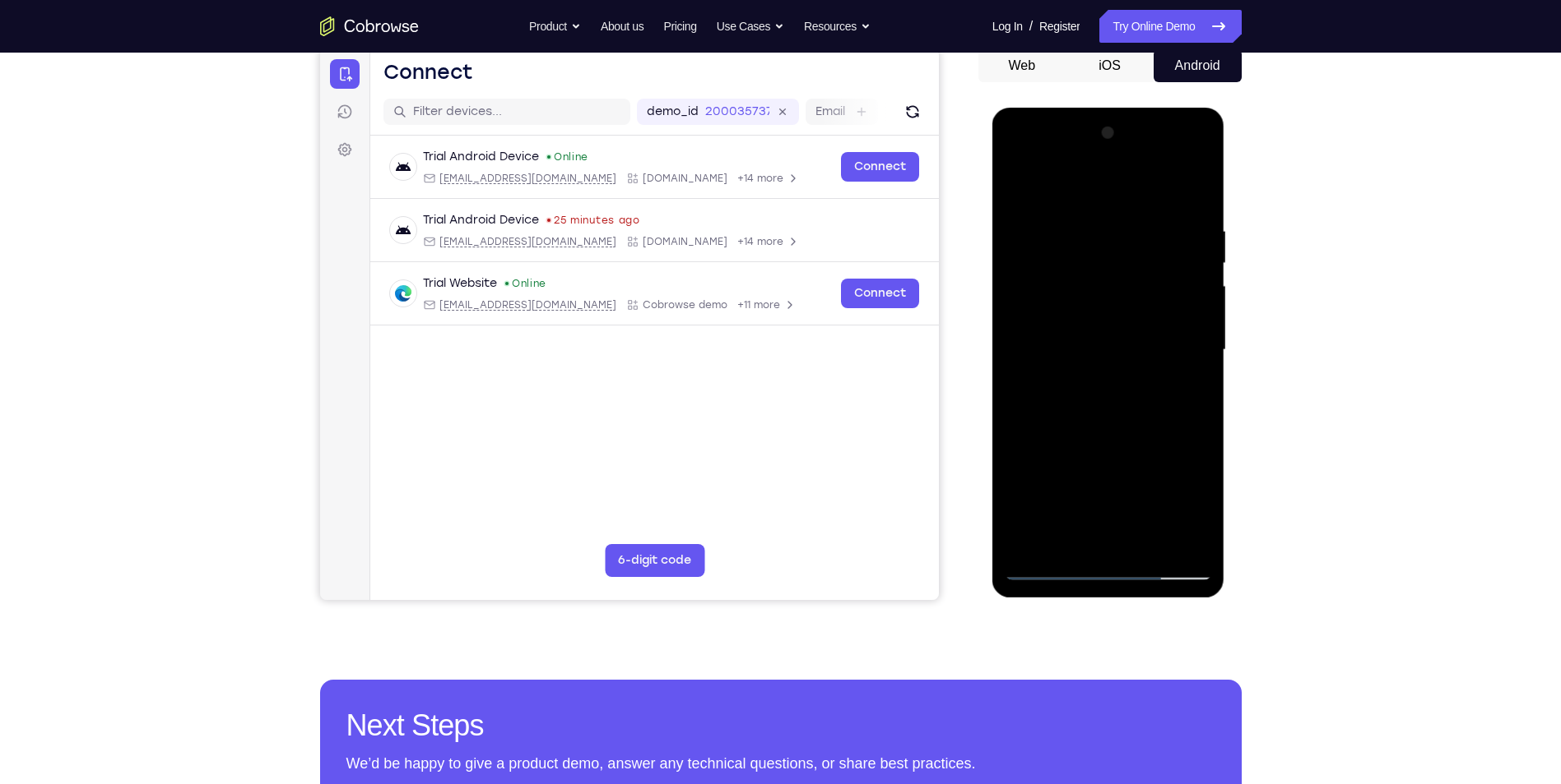
click at [1186, 318] on div at bounding box center [1107, 350] width 207 height 460
click at [1195, 190] on div at bounding box center [1107, 350] width 207 height 460
click at [1190, 193] on div at bounding box center [1107, 350] width 207 height 460
click at [1194, 189] on div at bounding box center [1107, 350] width 207 height 460
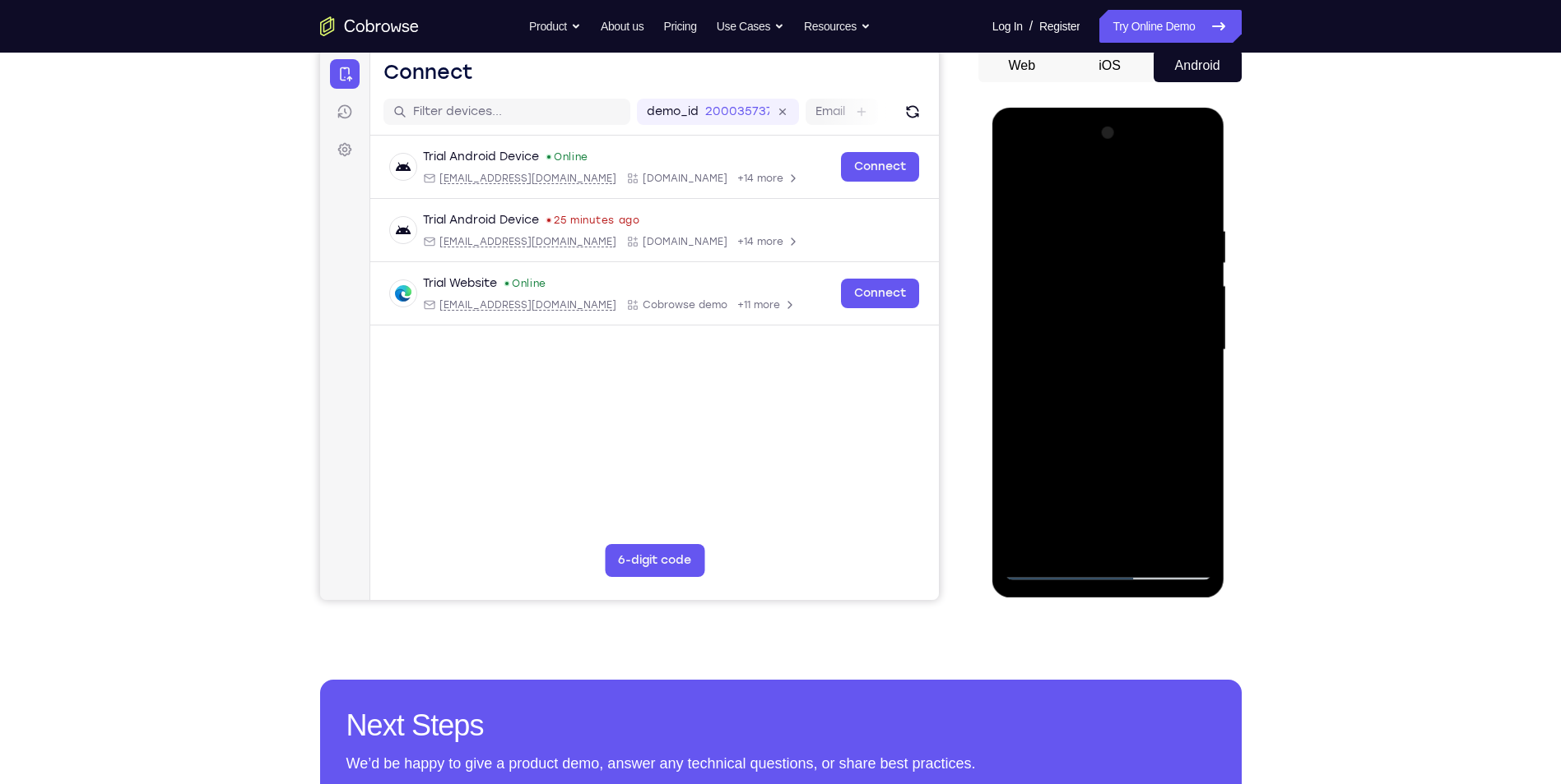
click at [1194, 212] on div at bounding box center [1107, 350] width 207 height 460
drag, startPoint x: 1076, startPoint y: 434, endPoint x: 1085, endPoint y: 348, distance: 86.5
click at [1085, 348] on div at bounding box center [1107, 350] width 207 height 460
click at [1026, 410] on div at bounding box center [1107, 350] width 207 height 460
drag, startPoint x: 1069, startPoint y: 299, endPoint x: 1058, endPoint y: 668, distance: 369.2
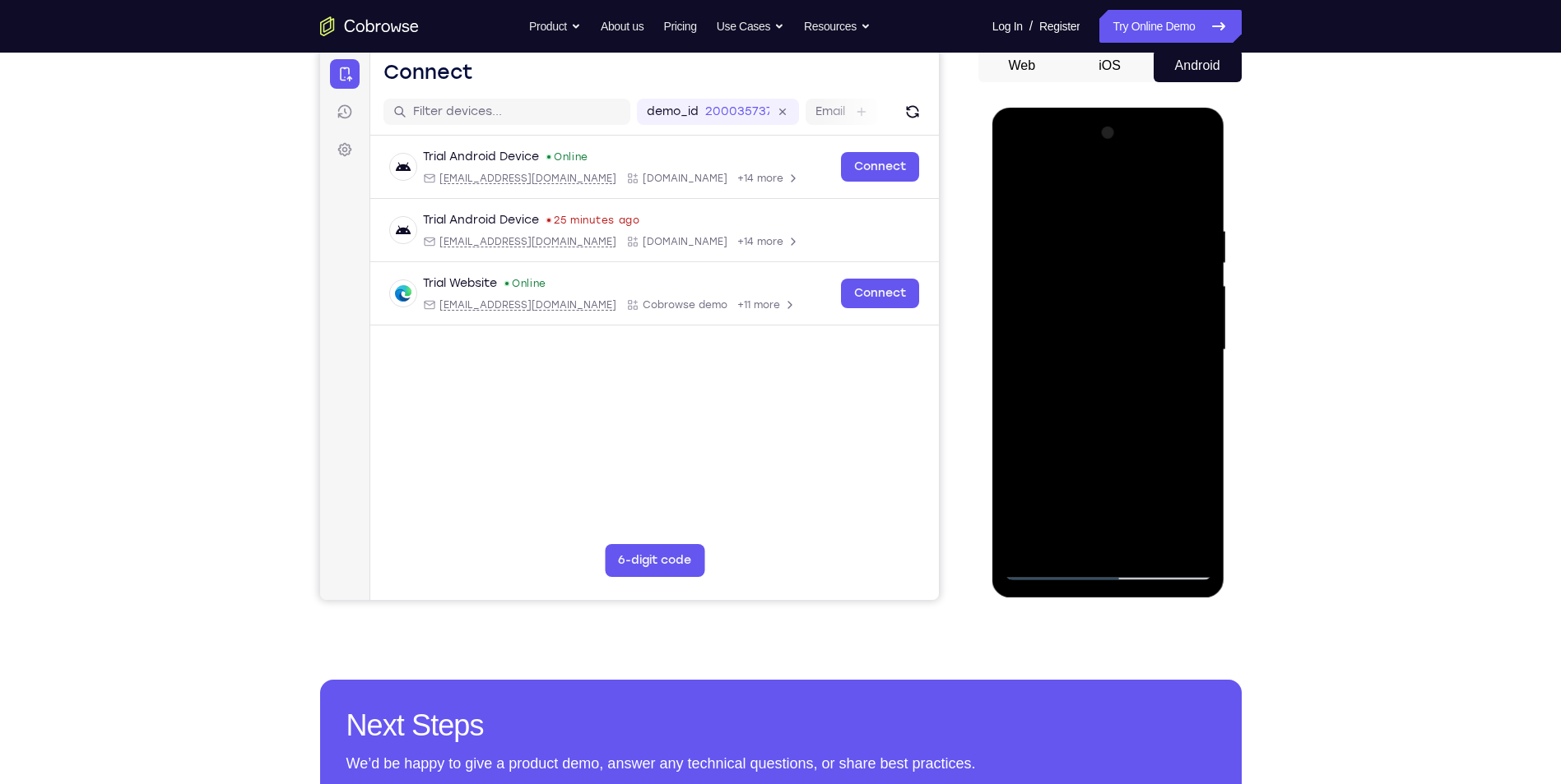
click at [1058, 601] on html "Online web based iOS Simulators and Android Emulators. Run iPhone, iPad, Mobile…" at bounding box center [1109, 355] width 235 height 493
click at [1017, 184] on div at bounding box center [1107, 350] width 207 height 460
click at [1025, 186] on div at bounding box center [1107, 350] width 207 height 460
click at [1026, 280] on div at bounding box center [1107, 350] width 207 height 460
click at [1145, 444] on div at bounding box center [1107, 350] width 207 height 460
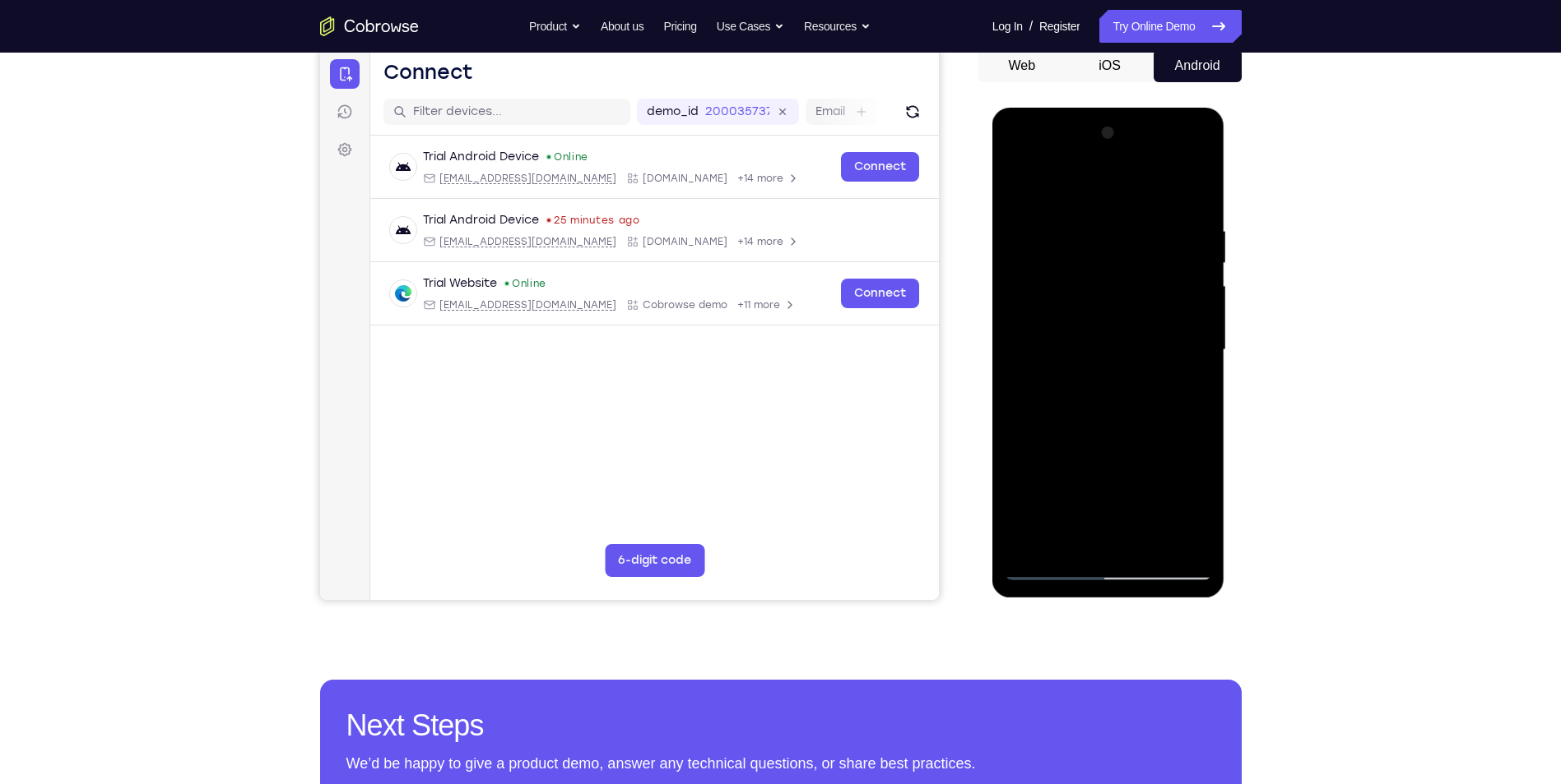
click at [1017, 192] on div at bounding box center [1107, 350] width 207 height 460
click at [1049, 447] on div at bounding box center [1107, 350] width 207 height 460
click at [1190, 446] on div at bounding box center [1107, 350] width 207 height 460
click at [1201, 359] on div at bounding box center [1107, 350] width 207 height 460
click at [1019, 182] on div at bounding box center [1107, 350] width 207 height 460
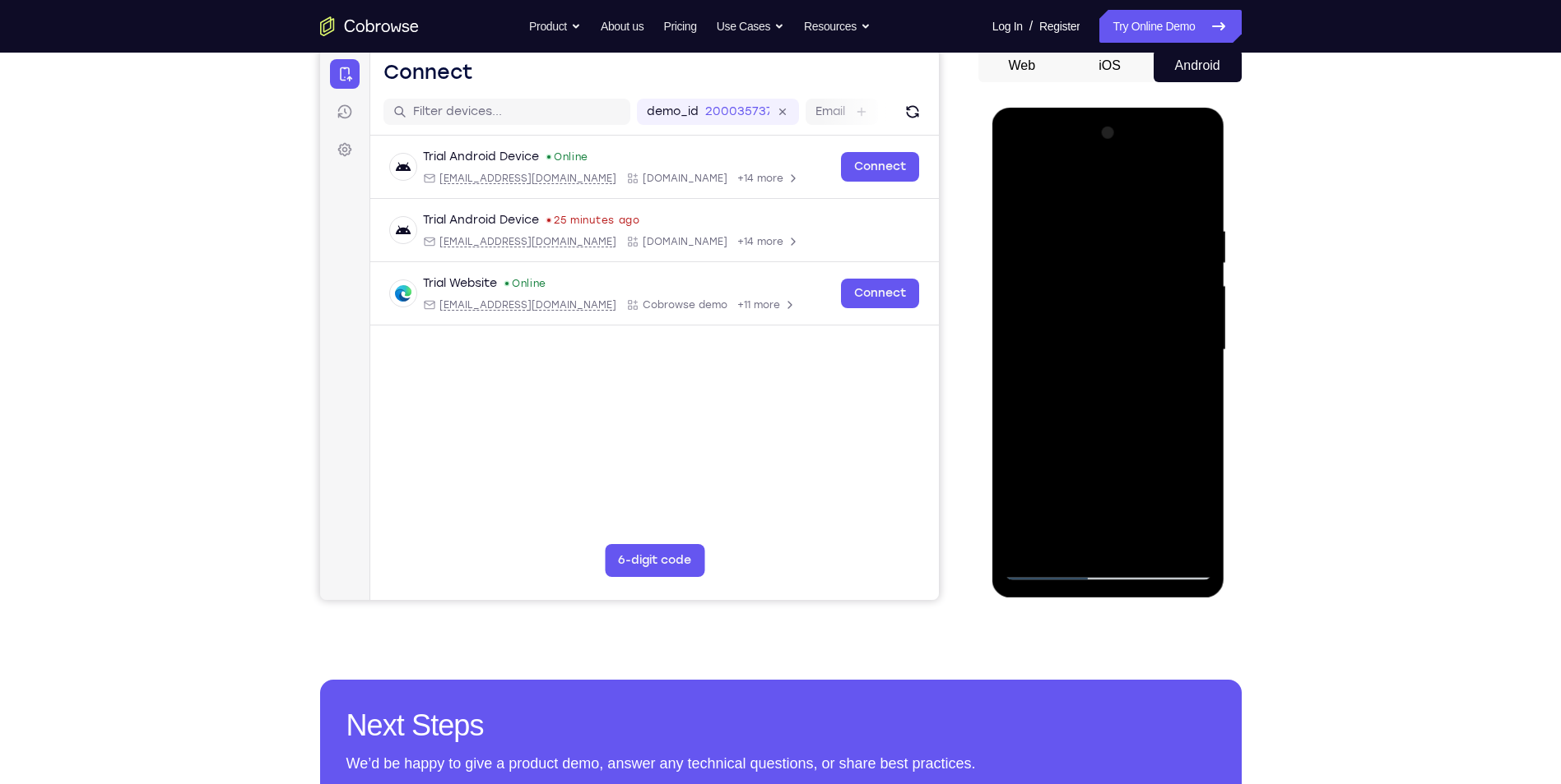
drag, startPoint x: 1136, startPoint y: 362, endPoint x: 1161, endPoint y: 110, distance: 253.2
click at [1161, 111] on div at bounding box center [1108, 353] width 233 height 490
drag, startPoint x: 1149, startPoint y: 441, endPoint x: 1175, endPoint y: 240, distance: 202.7
click at [1175, 240] on div at bounding box center [1107, 350] width 207 height 460
click at [1163, 476] on div at bounding box center [1107, 350] width 207 height 460
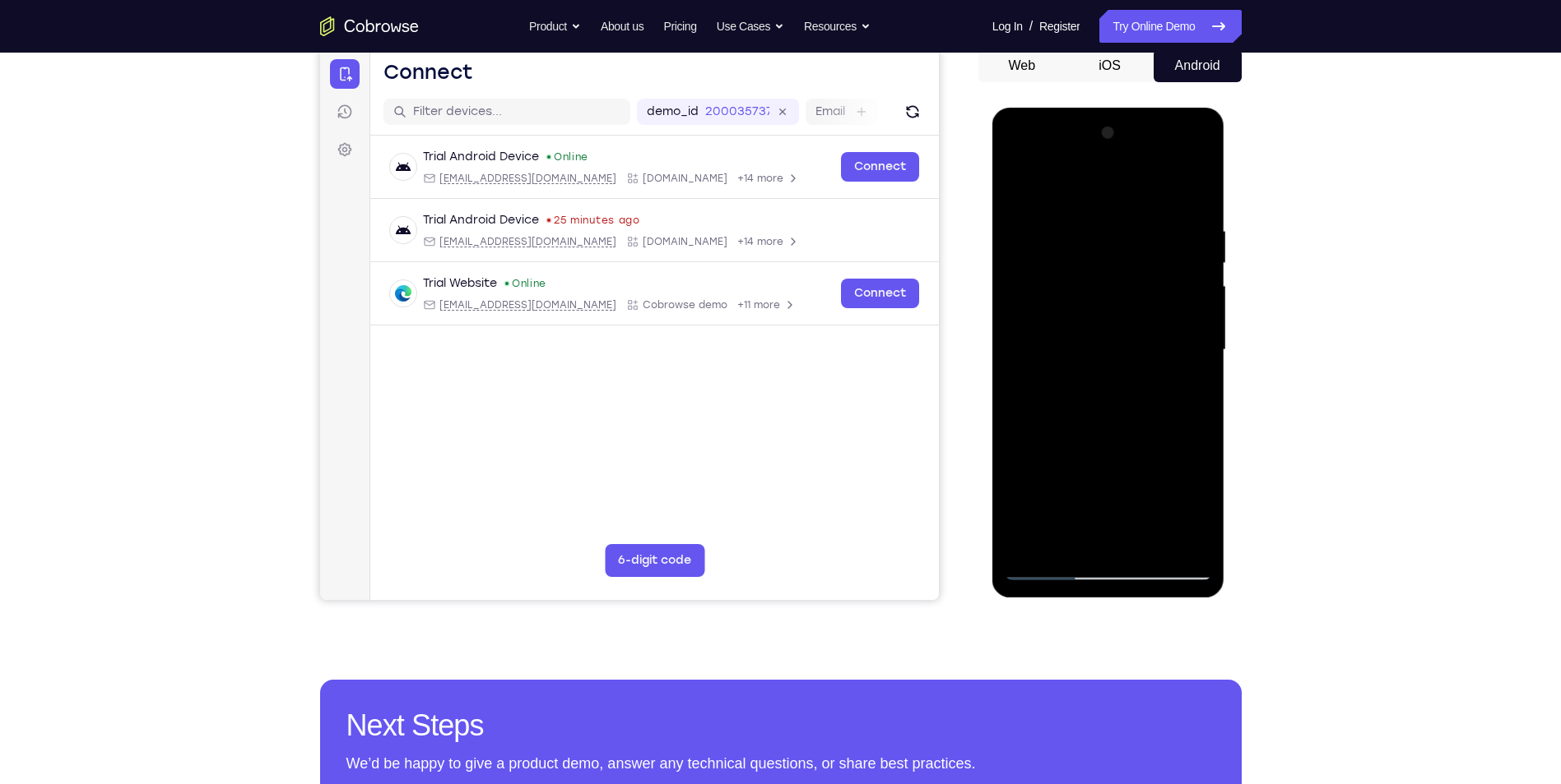
click at [1021, 185] on div at bounding box center [1107, 350] width 207 height 460
drag, startPoint x: 1048, startPoint y: 257, endPoint x: 1049, endPoint y: 514, distance: 257.0
click at [1049, 514] on div at bounding box center [1107, 350] width 207 height 460
click at [1093, 244] on div at bounding box center [1107, 350] width 207 height 460
click at [1152, 542] on div at bounding box center [1107, 350] width 207 height 460
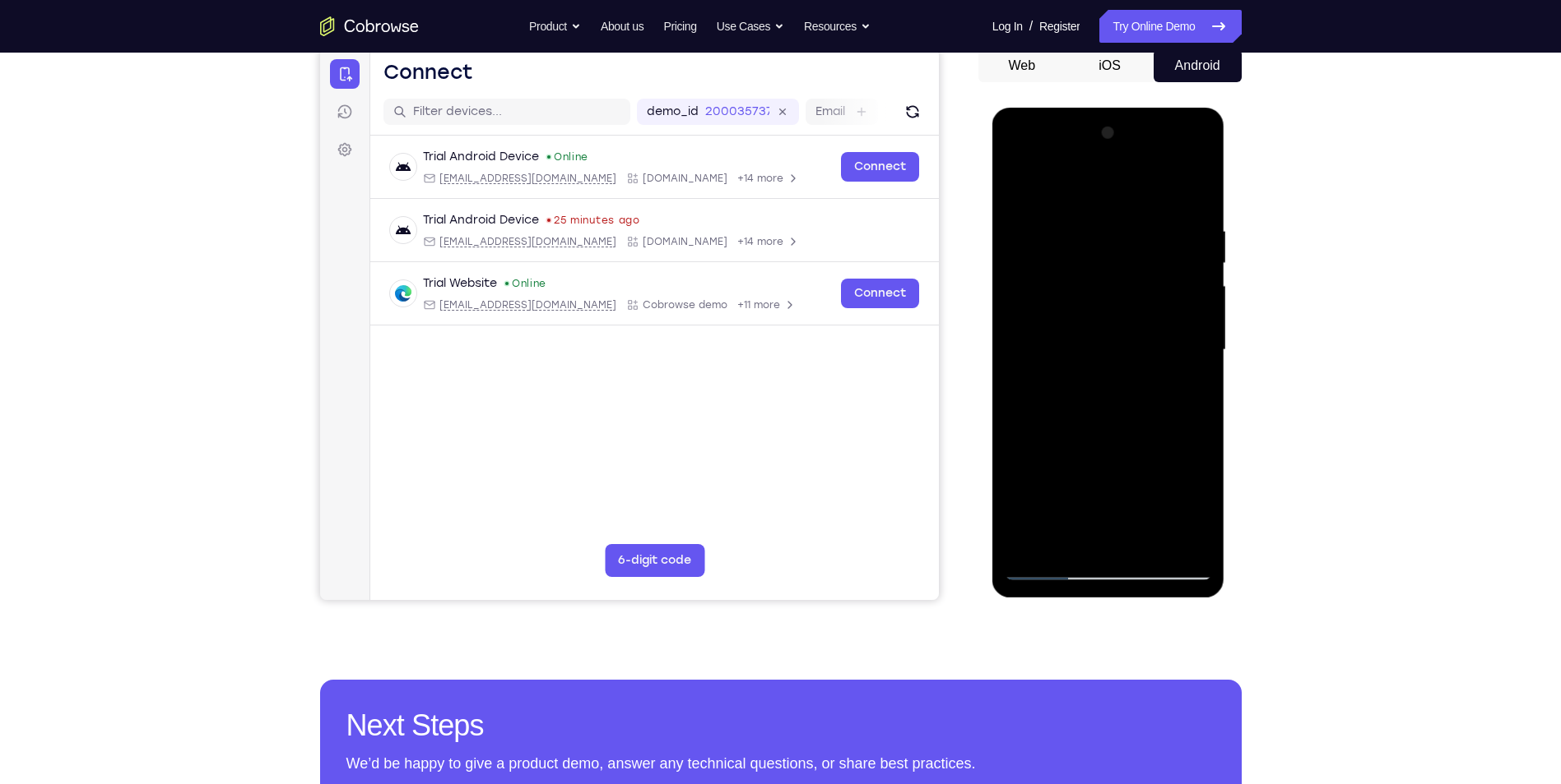
click at [1143, 544] on div at bounding box center [1107, 350] width 207 height 460
click at [1119, 443] on div at bounding box center [1107, 350] width 207 height 460
click at [1109, 352] on div at bounding box center [1107, 350] width 207 height 460
click at [1025, 193] on div at bounding box center [1107, 350] width 207 height 460
drag, startPoint x: 1021, startPoint y: 191, endPoint x: 1028, endPoint y: 236, distance: 45.5
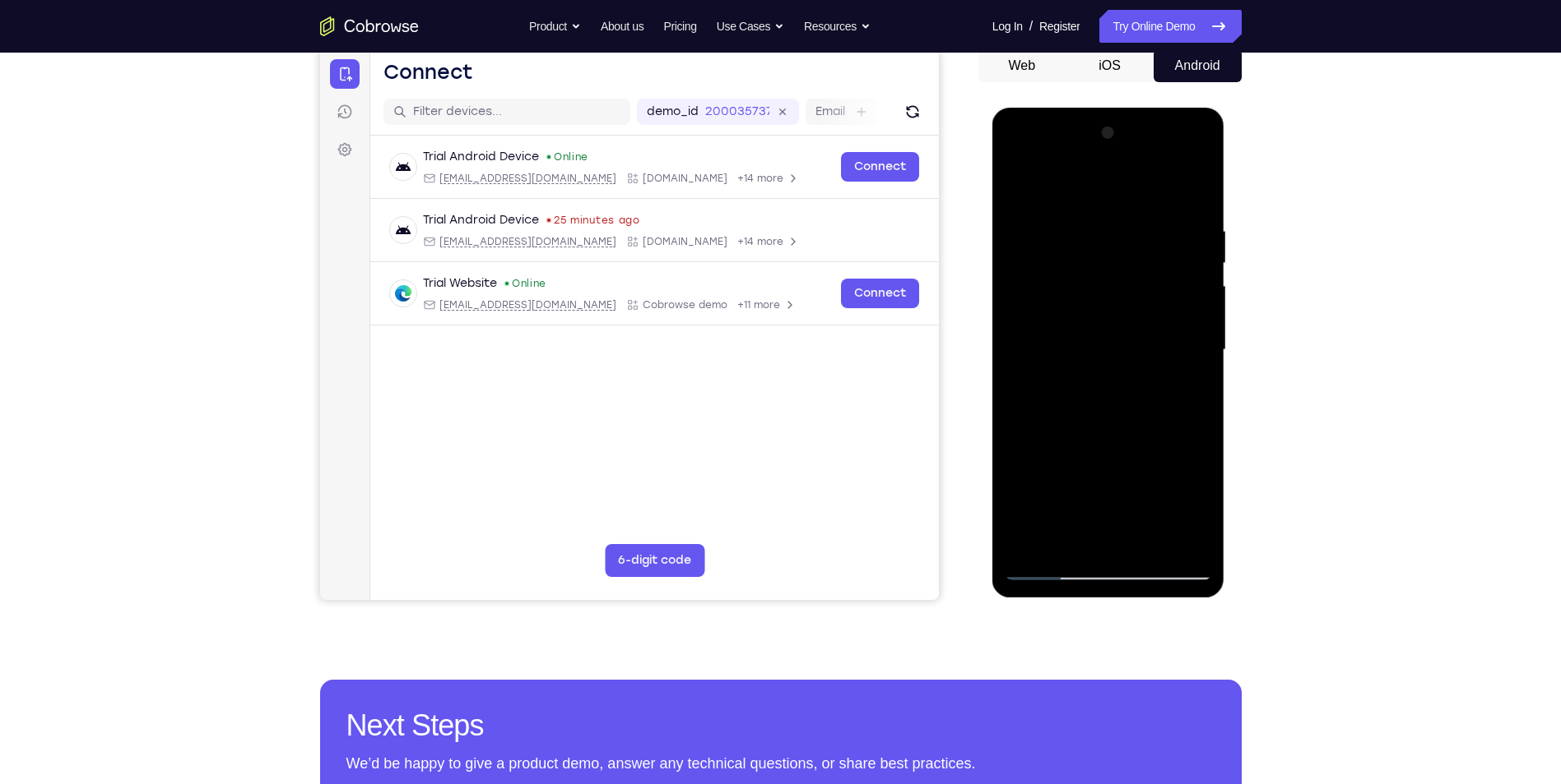
click at [1028, 236] on div at bounding box center [1107, 350] width 207 height 460
click at [1033, 246] on div at bounding box center [1107, 350] width 207 height 460
click at [1105, 251] on div at bounding box center [1107, 350] width 207 height 460
click at [1101, 243] on div at bounding box center [1107, 350] width 207 height 460
click at [1194, 507] on div at bounding box center [1107, 350] width 207 height 460
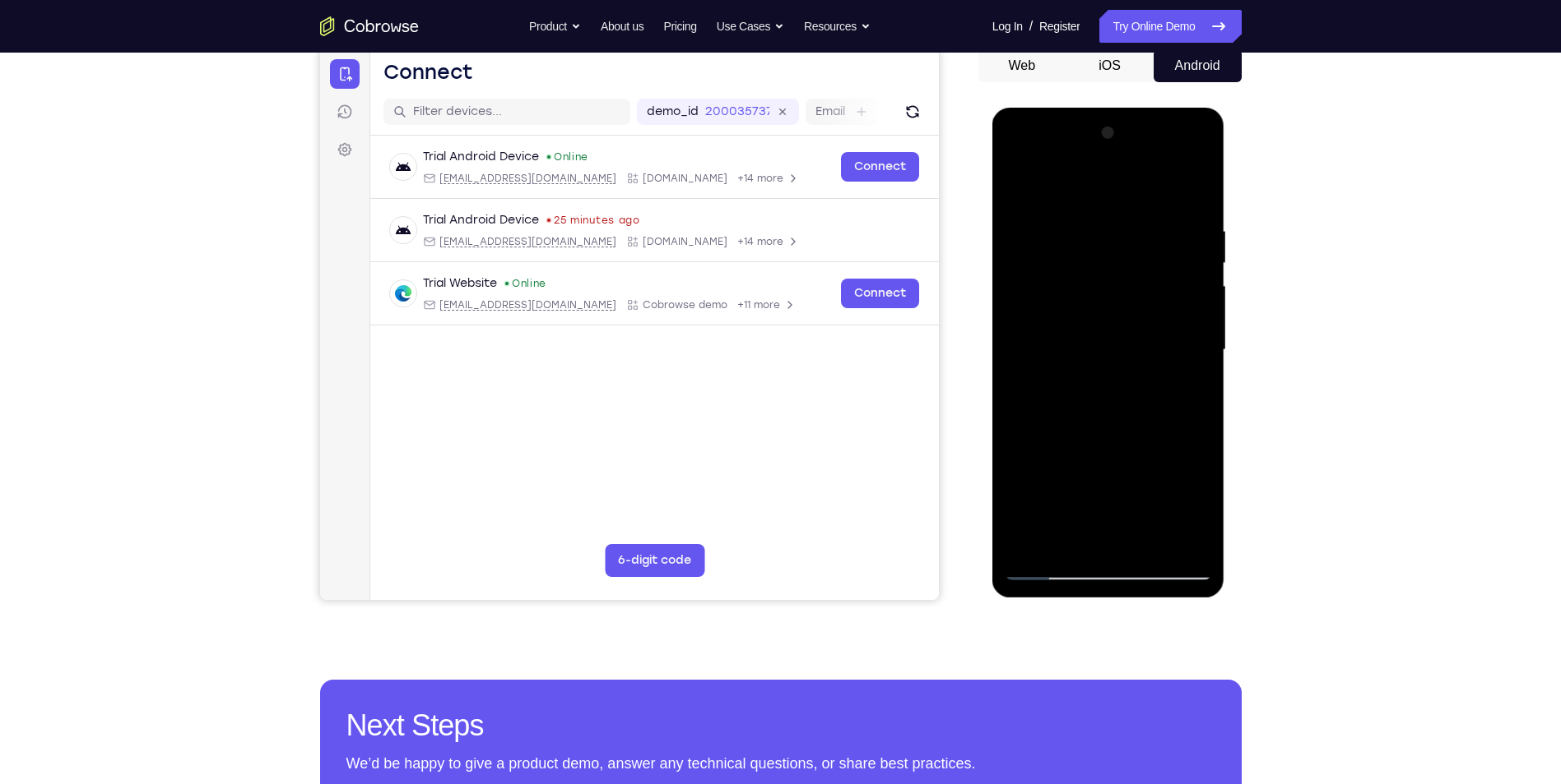
click at [1109, 243] on div at bounding box center [1107, 350] width 207 height 460
click at [1068, 537] on div at bounding box center [1107, 350] width 207 height 460
drag, startPoint x: 1156, startPoint y: 498, endPoint x: 1152, endPoint y: 458, distance: 40.2
click at [1152, 458] on div at bounding box center [1107, 350] width 207 height 460
click at [1064, 459] on div at bounding box center [1107, 350] width 207 height 460
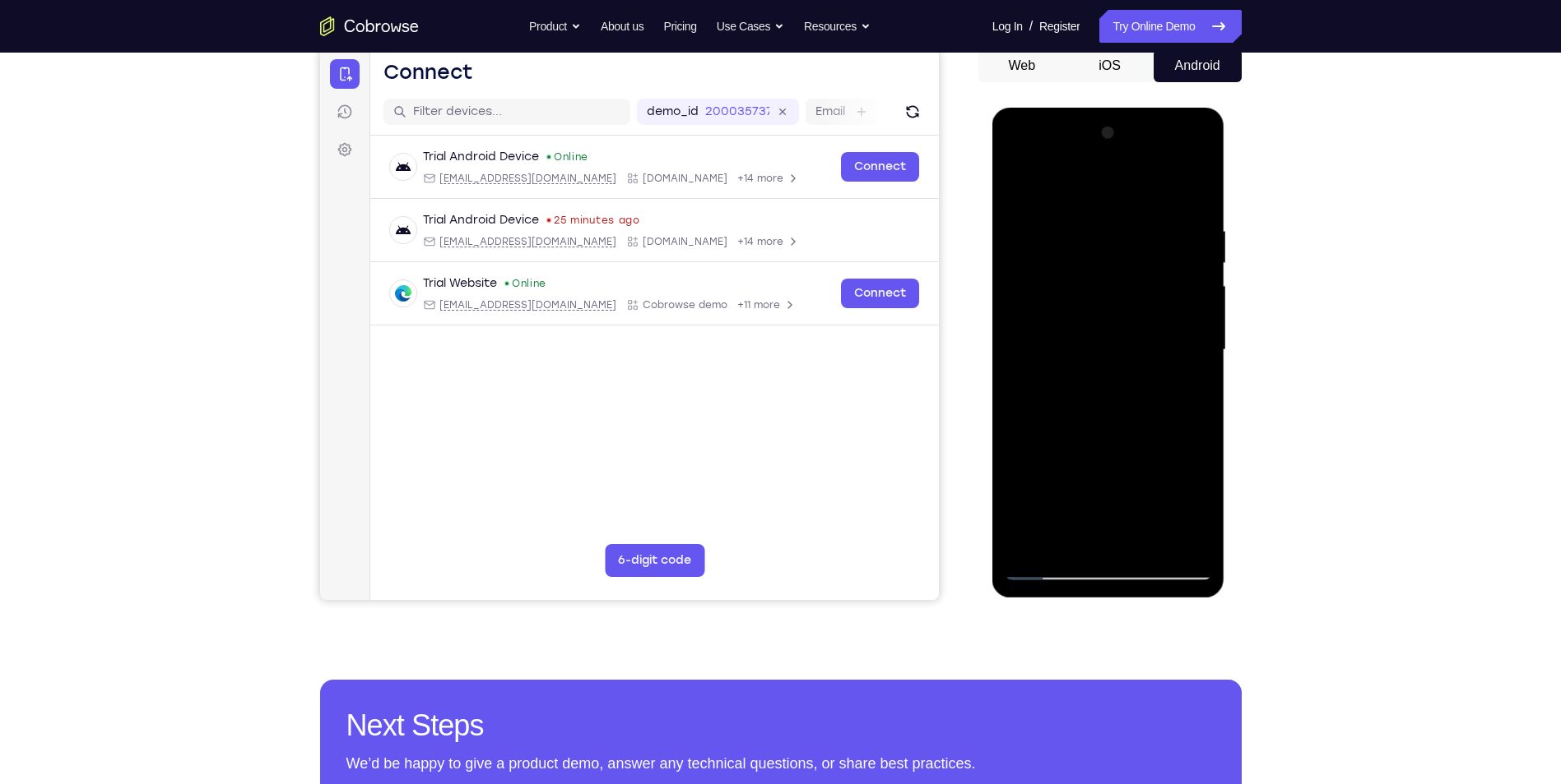
click at [1196, 190] on div at bounding box center [1107, 350] width 207 height 460
click at [1048, 570] on div at bounding box center [1107, 350] width 207 height 460
click at [1021, 184] on div at bounding box center [1107, 350] width 207 height 460
drag, startPoint x: 1115, startPoint y: 411, endPoint x: 1110, endPoint y: 227, distance: 184.1
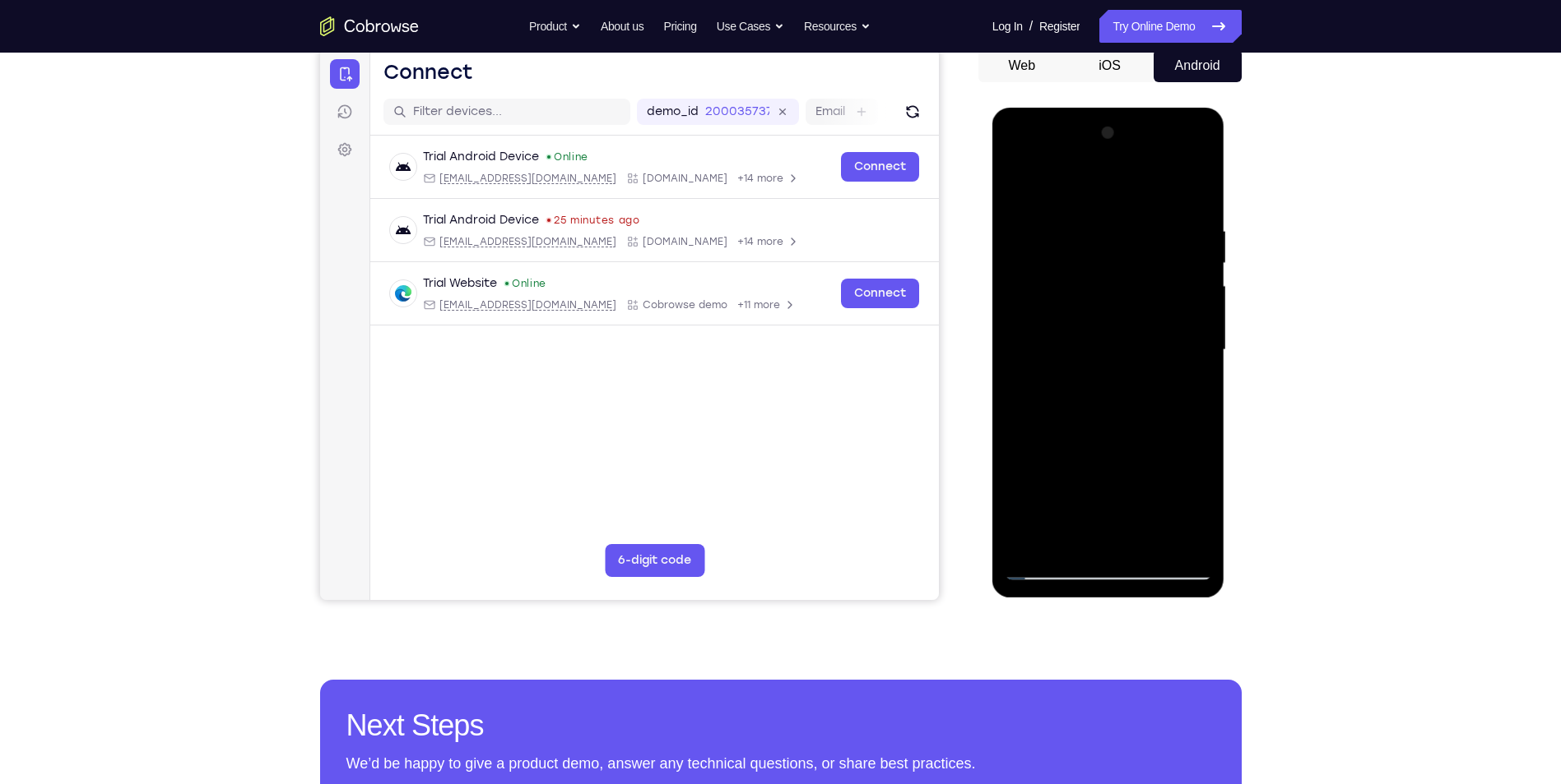
click at [1110, 227] on div at bounding box center [1107, 350] width 207 height 460
drag, startPoint x: 1110, startPoint y: 227, endPoint x: 1128, endPoint y: 200, distance: 32.4
click at [1119, 212] on div at bounding box center [1107, 350] width 207 height 460
drag, startPoint x: 1150, startPoint y: 394, endPoint x: 1161, endPoint y: 262, distance: 132.5
click at [1161, 263] on div at bounding box center [1107, 350] width 207 height 460
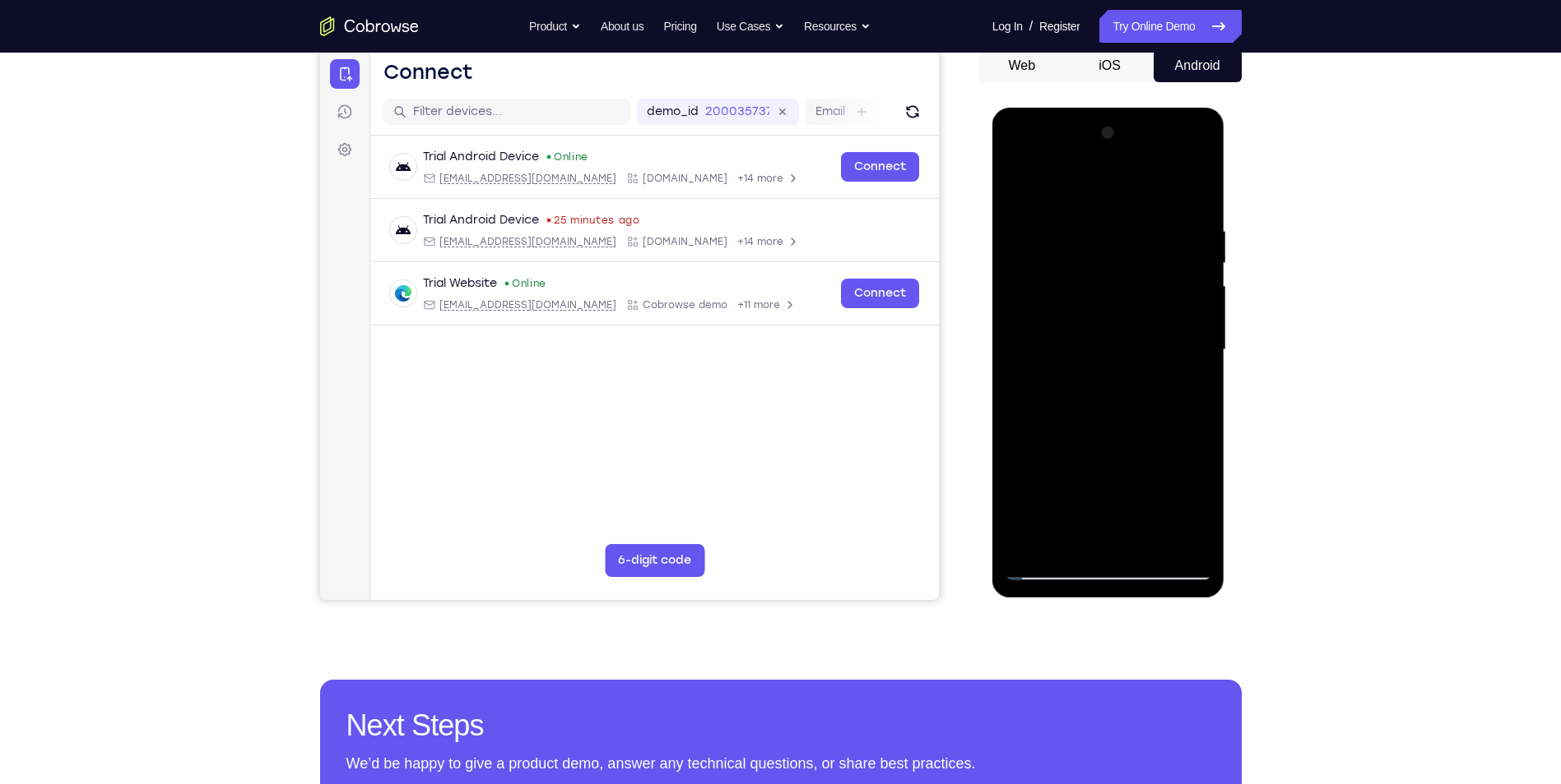
drag, startPoint x: 1155, startPoint y: 377, endPoint x: 1205, endPoint y: 147, distance: 235.4
click at [1192, 148] on div at bounding box center [1107, 350] width 207 height 460
drag, startPoint x: 1145, startPoint y: 451, endPoint x: 1178, endPoint y: 174, distance: 279.0
click at [1178, 175] on div at bounding box center [1107, 350] width 207 height 460
drag, startPoint x: 1139, startPoint y: 398, endPoint x: 1234, endPoint y: 49, distance: 361.7
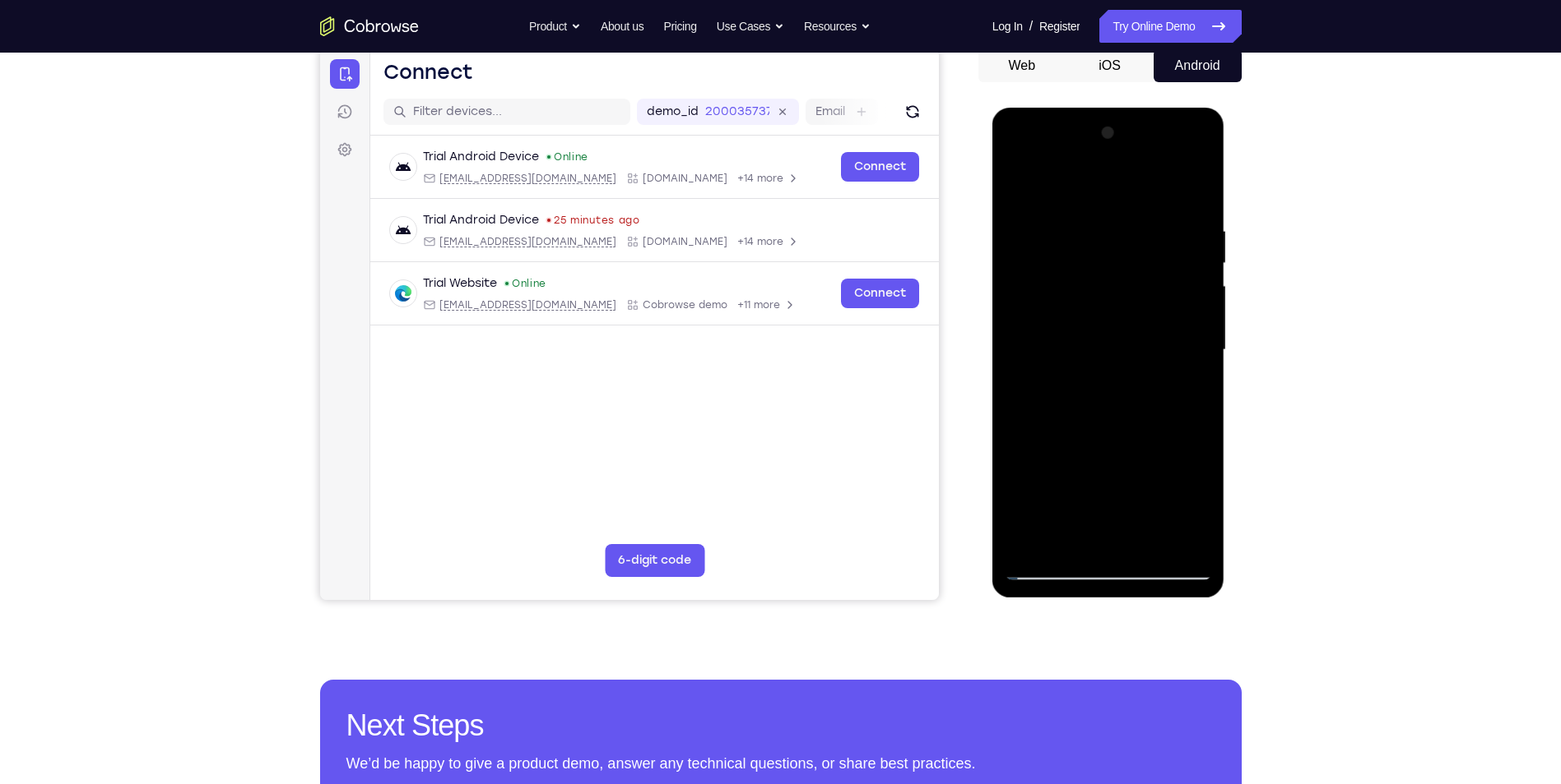
click at [1226, 108] on html "Online web based iOS Simulators and Android Emulators. Run iPhone, iPad, Mobile…" at bounding box center [1109, 355] width 235 height 493
drag, startPoint x: 1161, startPoint y: 338, endPoint x: 1182, endPoint y: 175, distance: 164.3
click at [1182, 175] on div at bounding box center [1107, 350] width 207 height 460
drag, startPoint x: 1141, startPoint y: 345, endPoint x: 1163, endPoint y: 188, distance: 158.5
click at [1162, 191] on div at bounding box center [1107, 350] width 207 height 460
